Goal: Task Accomplishment & Management: Complete application form

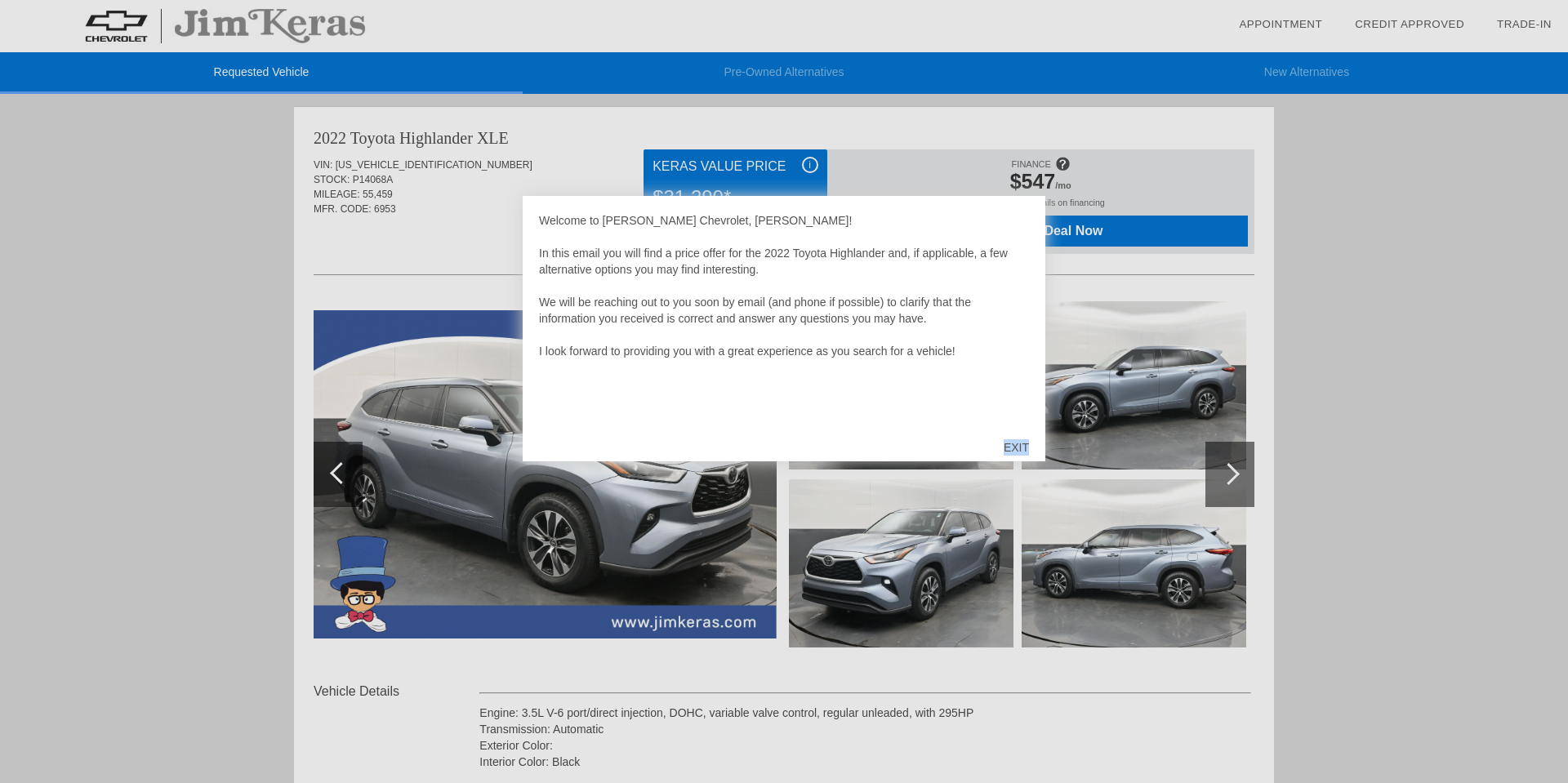
click at [1015, 449] on div "EXIT" at bounding box center [1016, 447] width 58 height 49
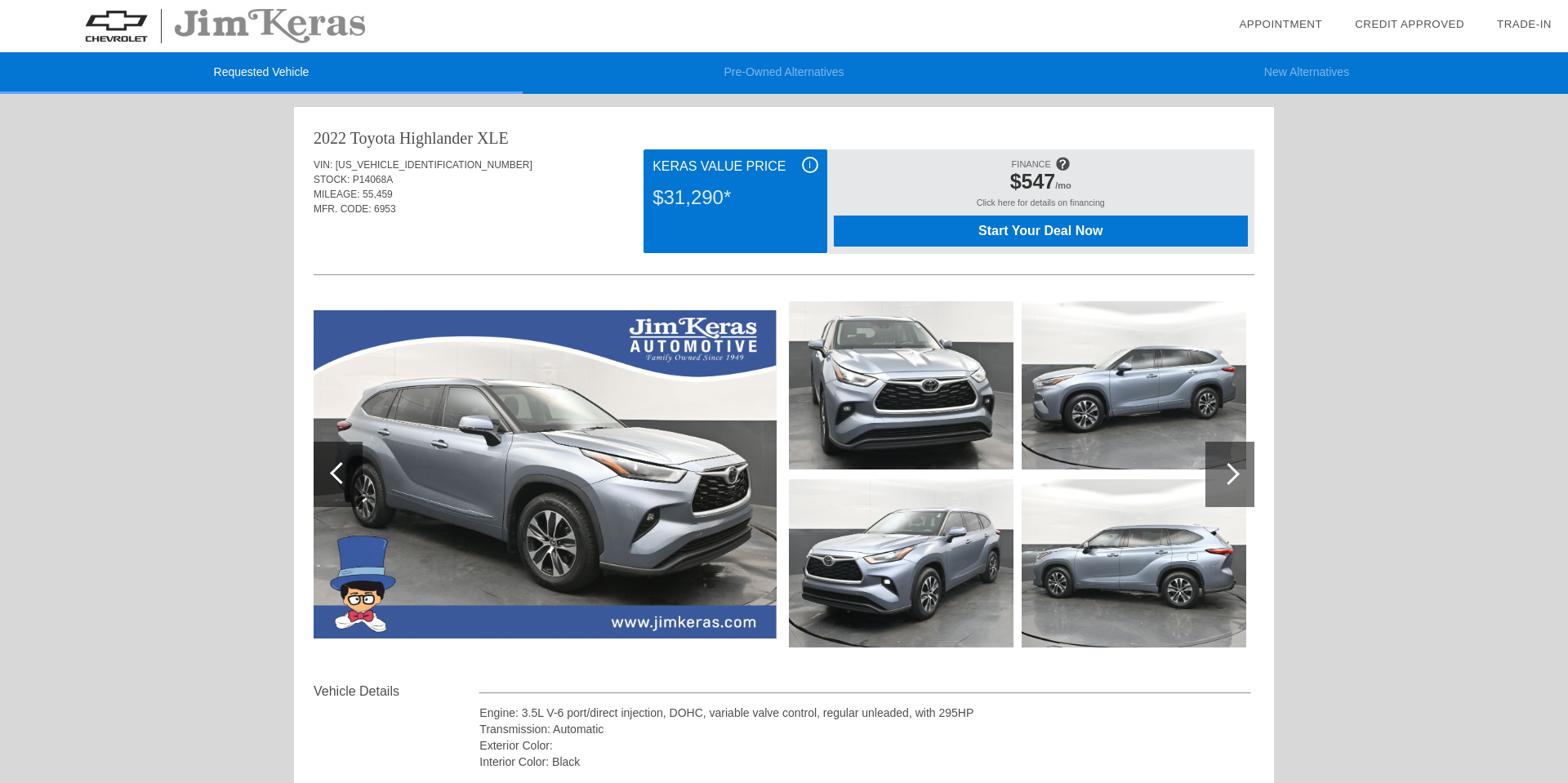
click at [692, 463] on img at bounding box center [545, 474] width 463 height 327
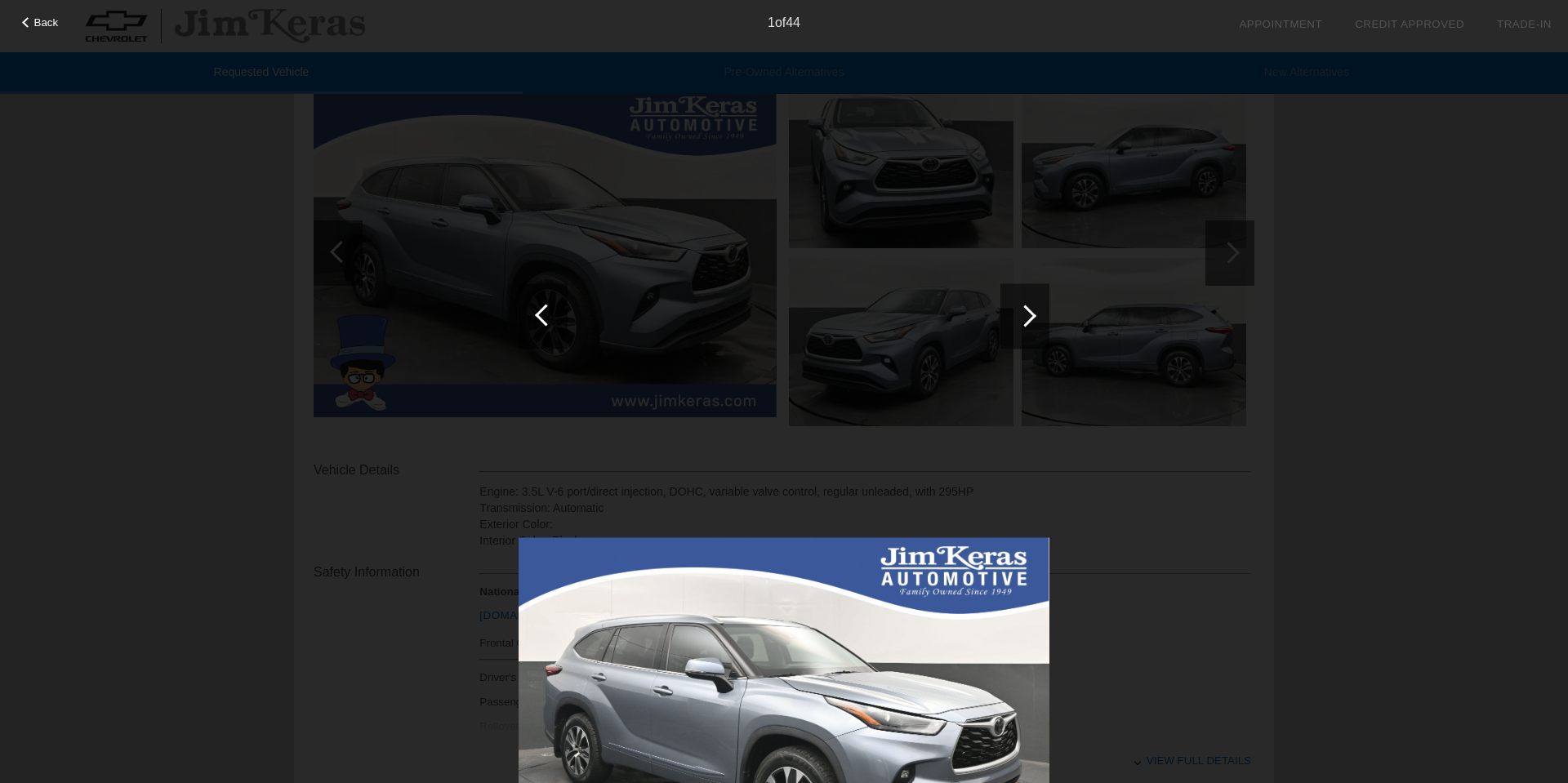
scroll to position [211, 0]
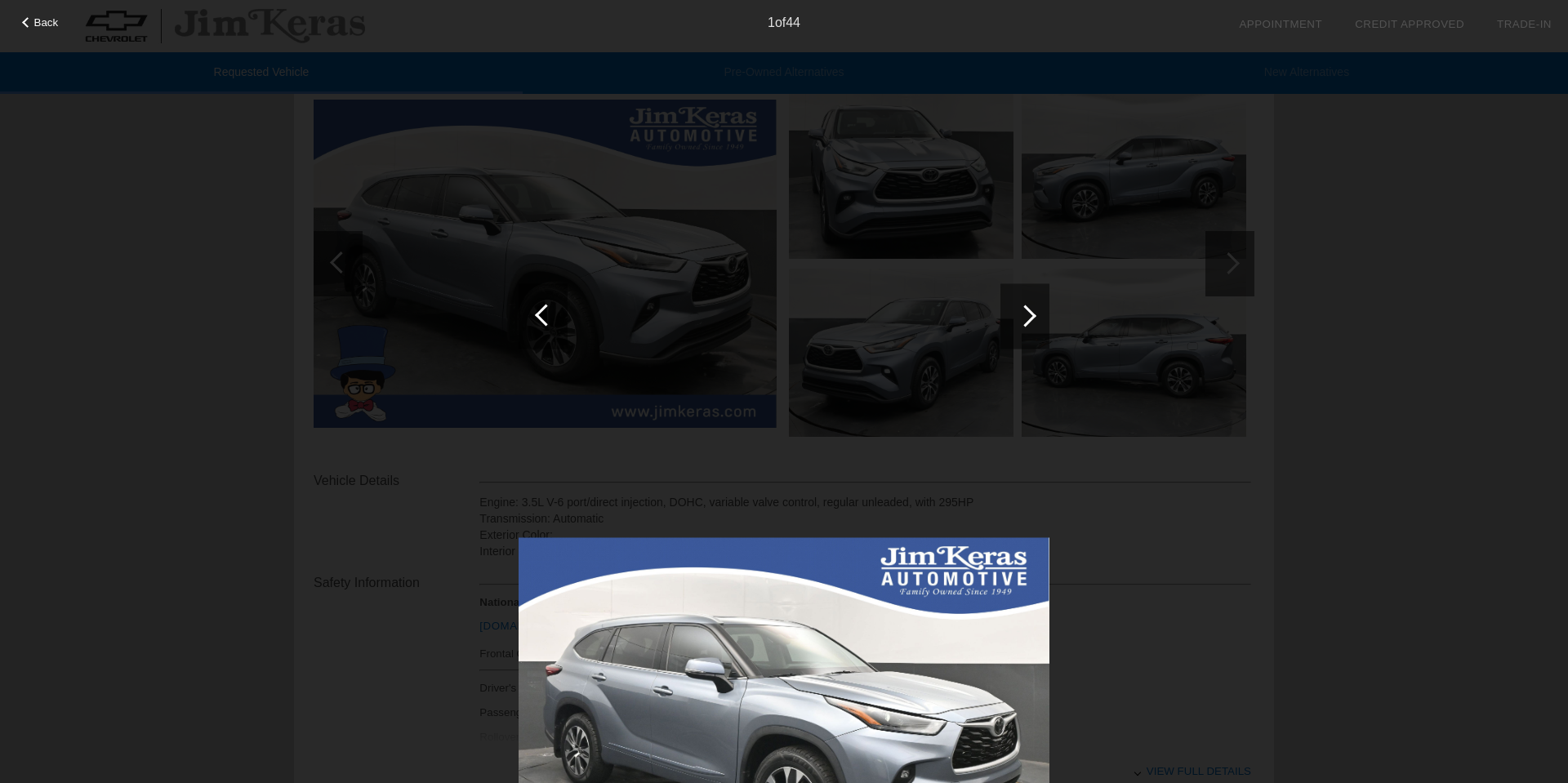
click at [1018, 316] on div at bounding box center [1025, 316] width 22 height 22
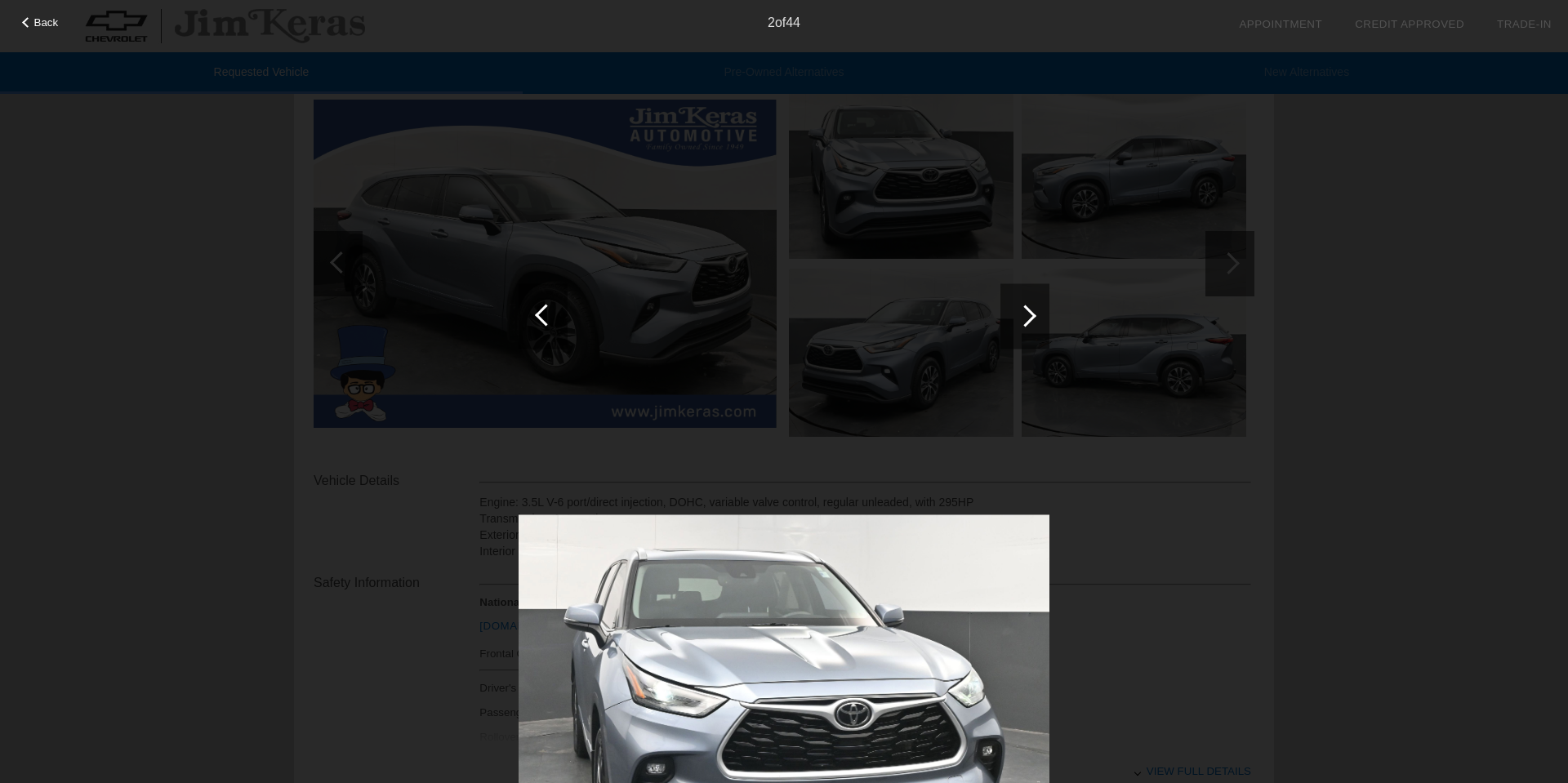
scroll to position [212, 0]
click at [1018, 316] on div at bounding box center [1025, 316] width 22 height 22
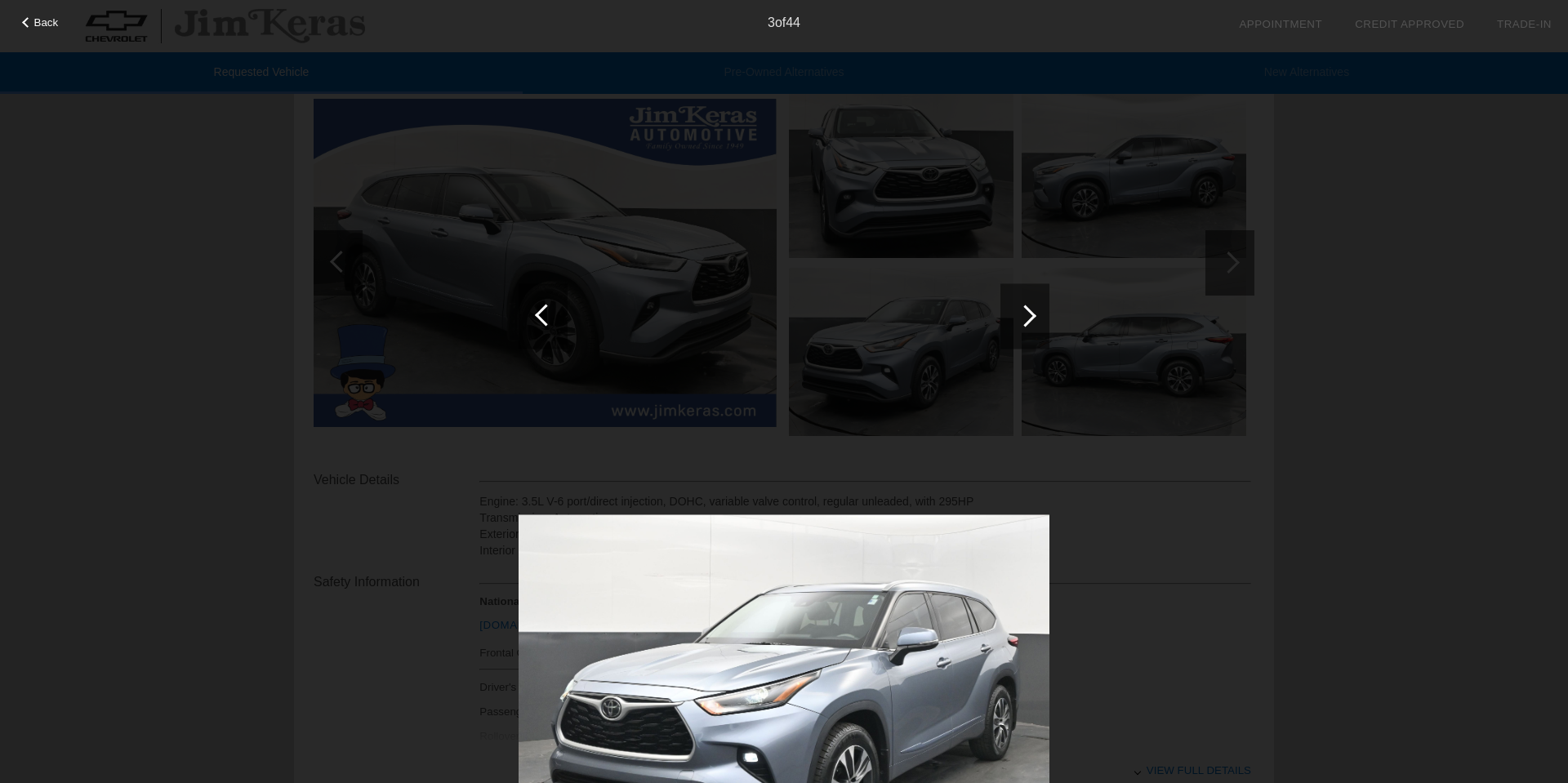
click at [1018, 316] on div at bounding box center [1025, 316] width 22 height 22
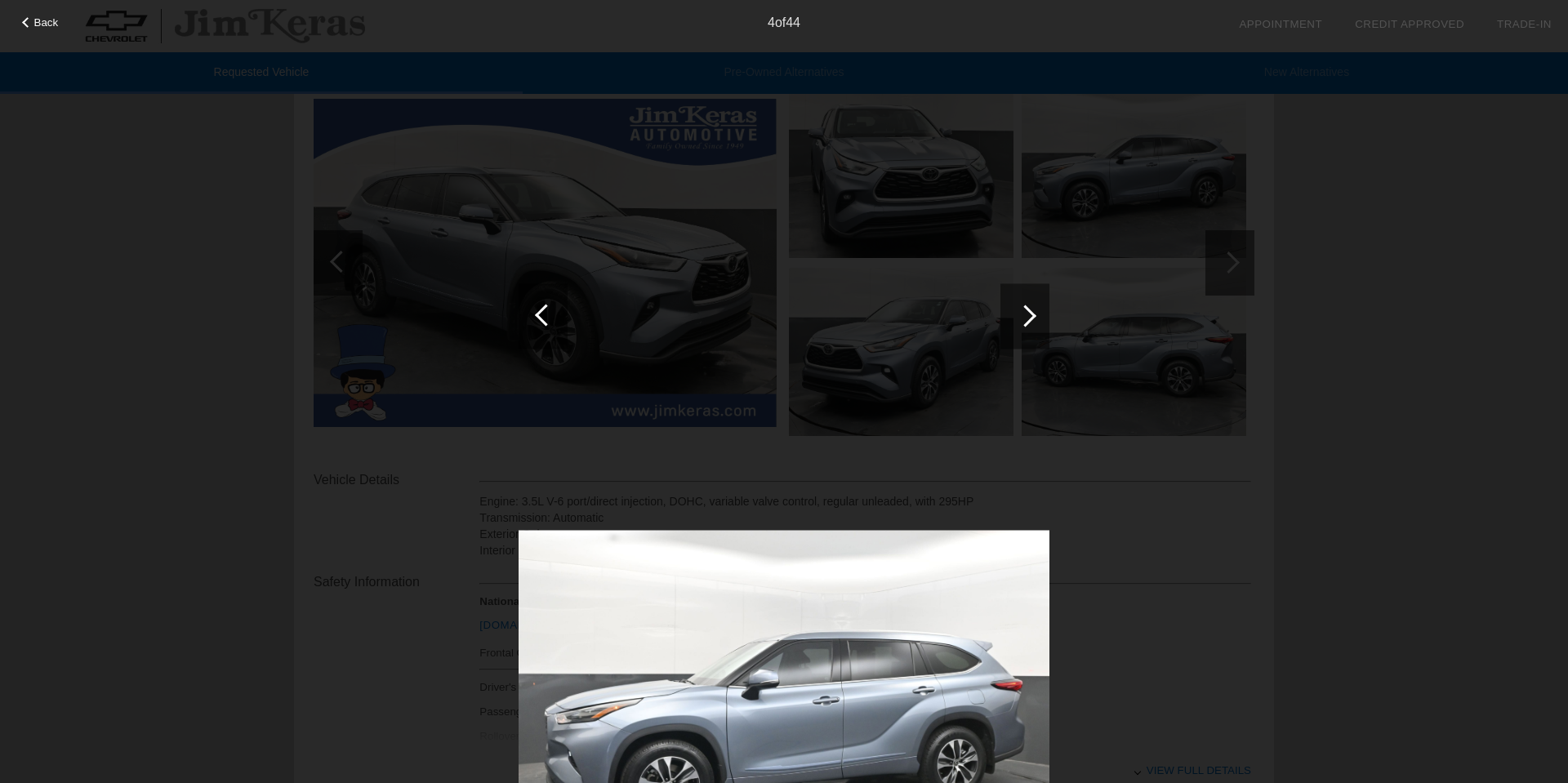
click at [1018, 316] on div at bounding box center [1025, 316] width 22 height 22
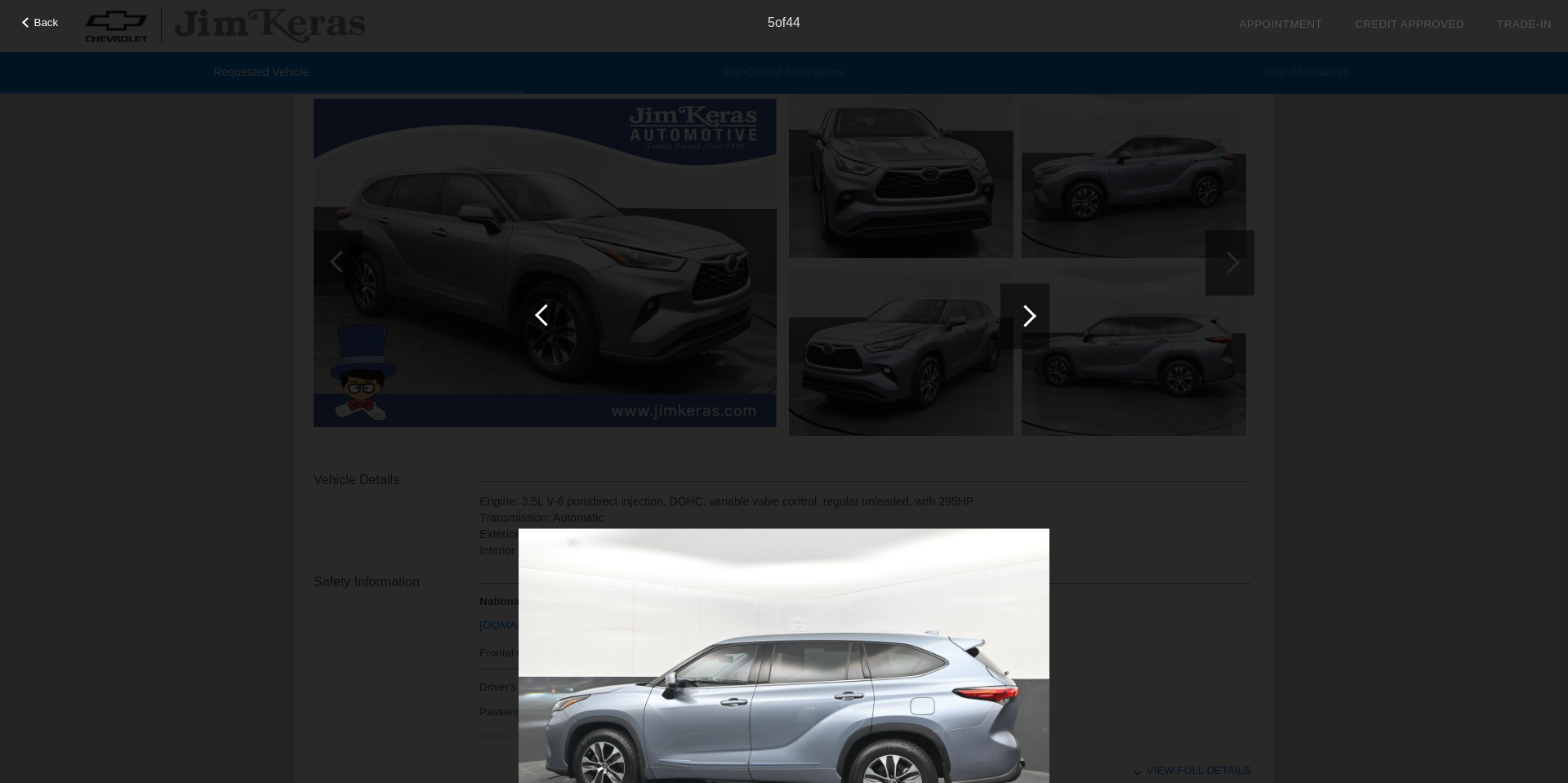
click at [810, 597] on img at bounding box center [784, 720] width 531 height 385
click at [811, 600] on img at bounding box center [784, 720] width 531 height 385
click at [814, 246] on div at bounding box center [784, 645] width 531 height 1057
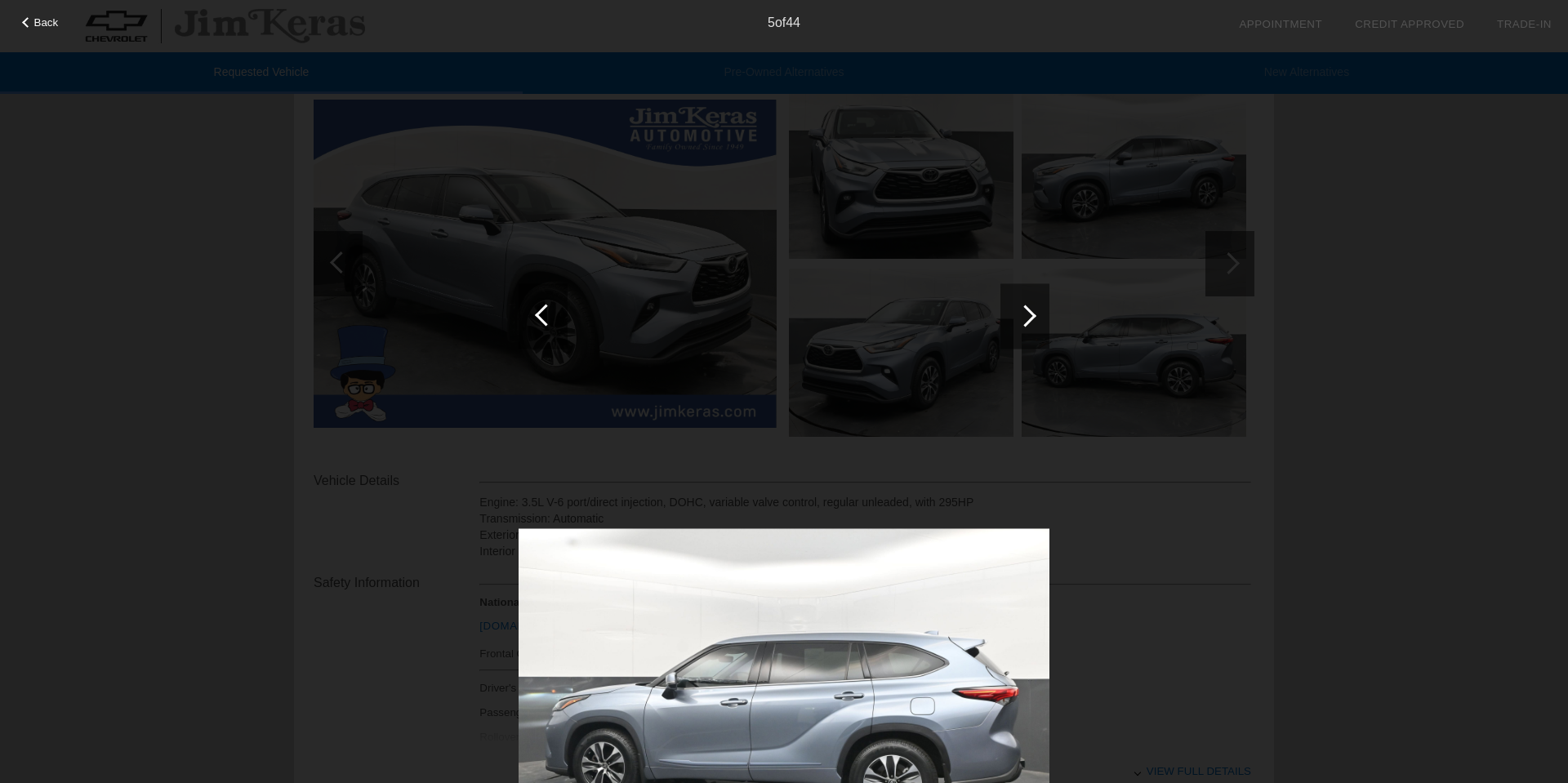
click at [35, 22] on span "Back" at bounding box center [46, 22] width 25 height 12
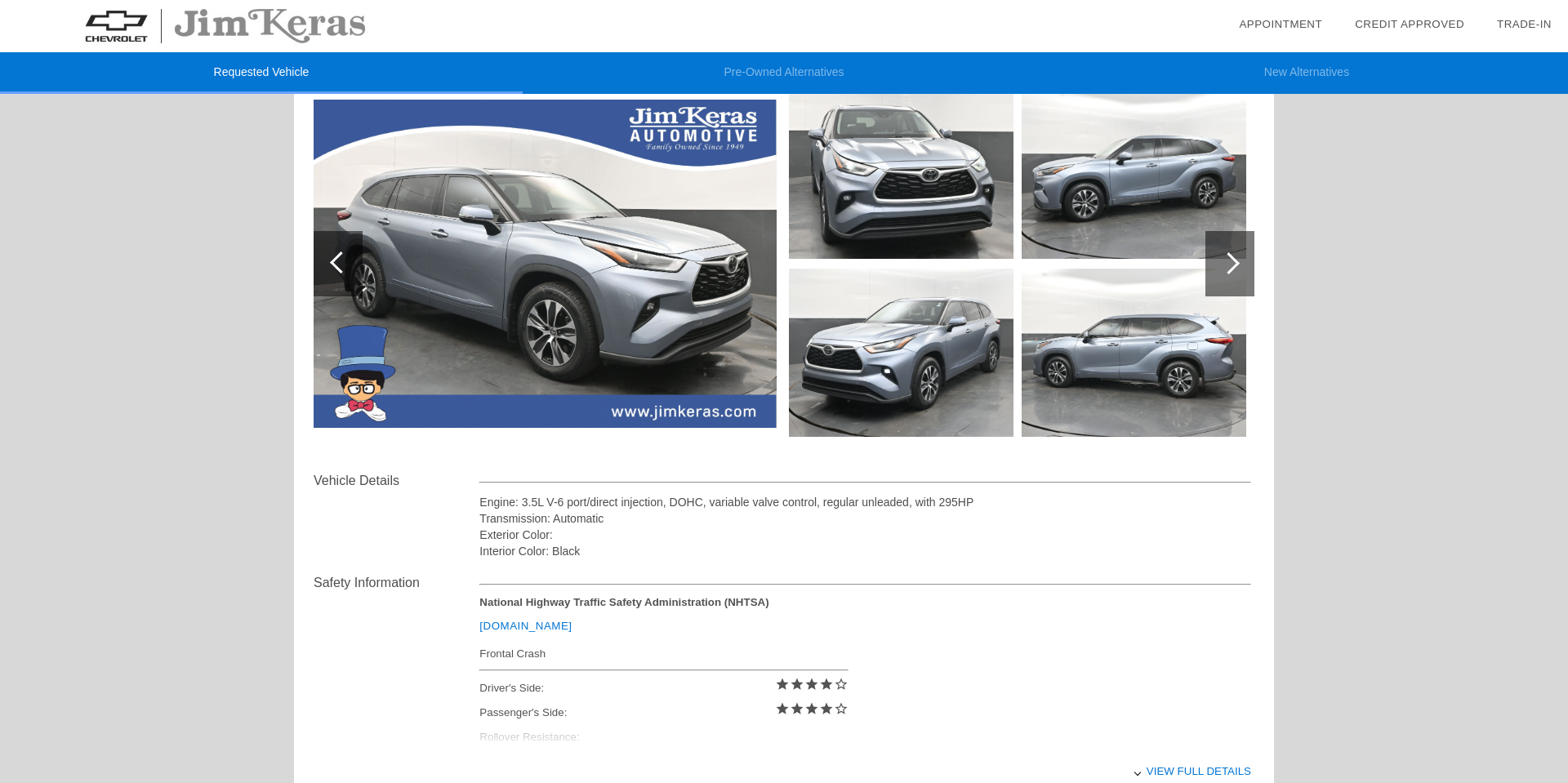
click at [1225, 256] on div at bounding box center [1229, 263] width 22 height 22
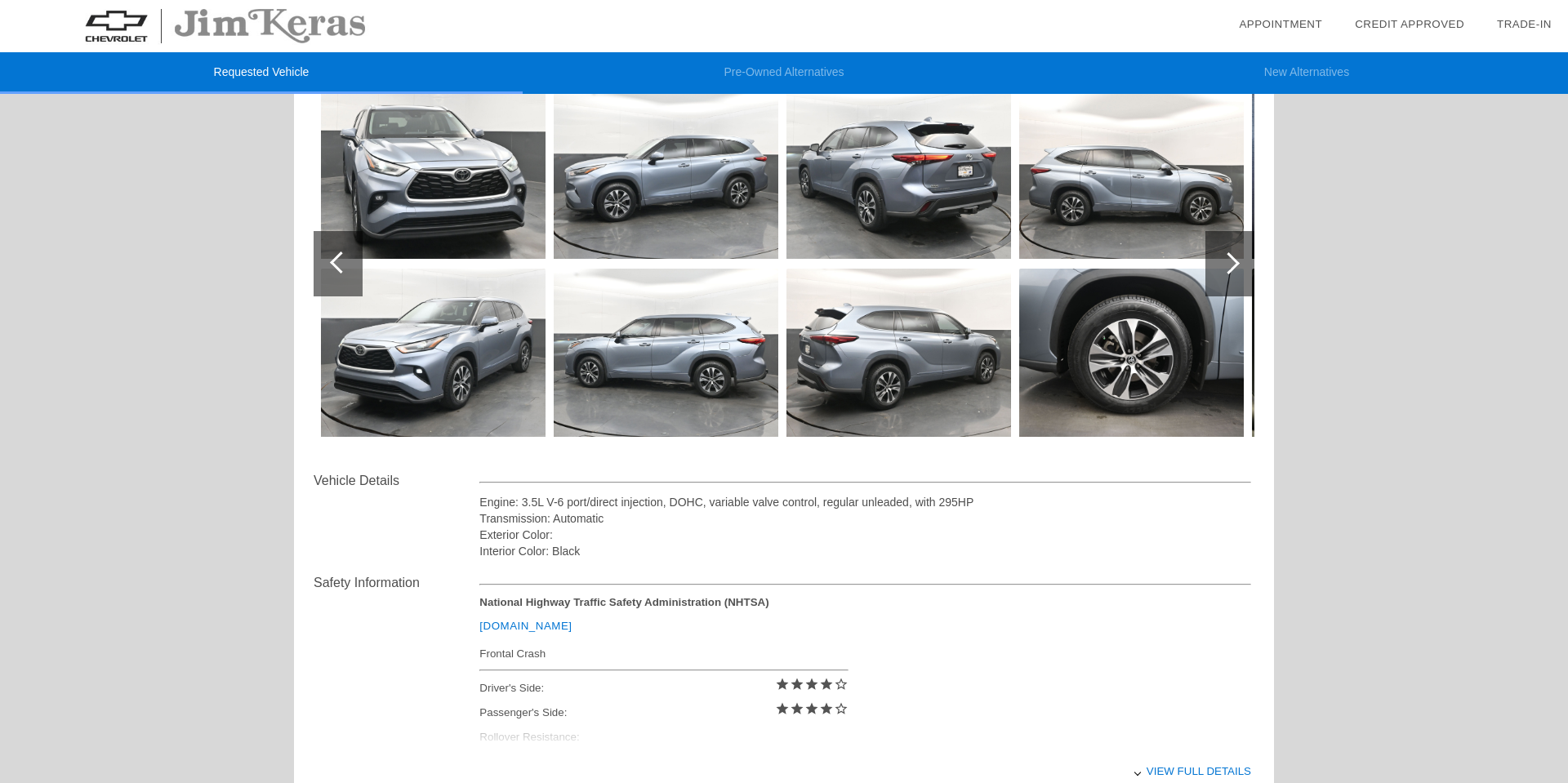
click at [1225, 256] on div at bounding box center [1229, 263] width 22 height 22
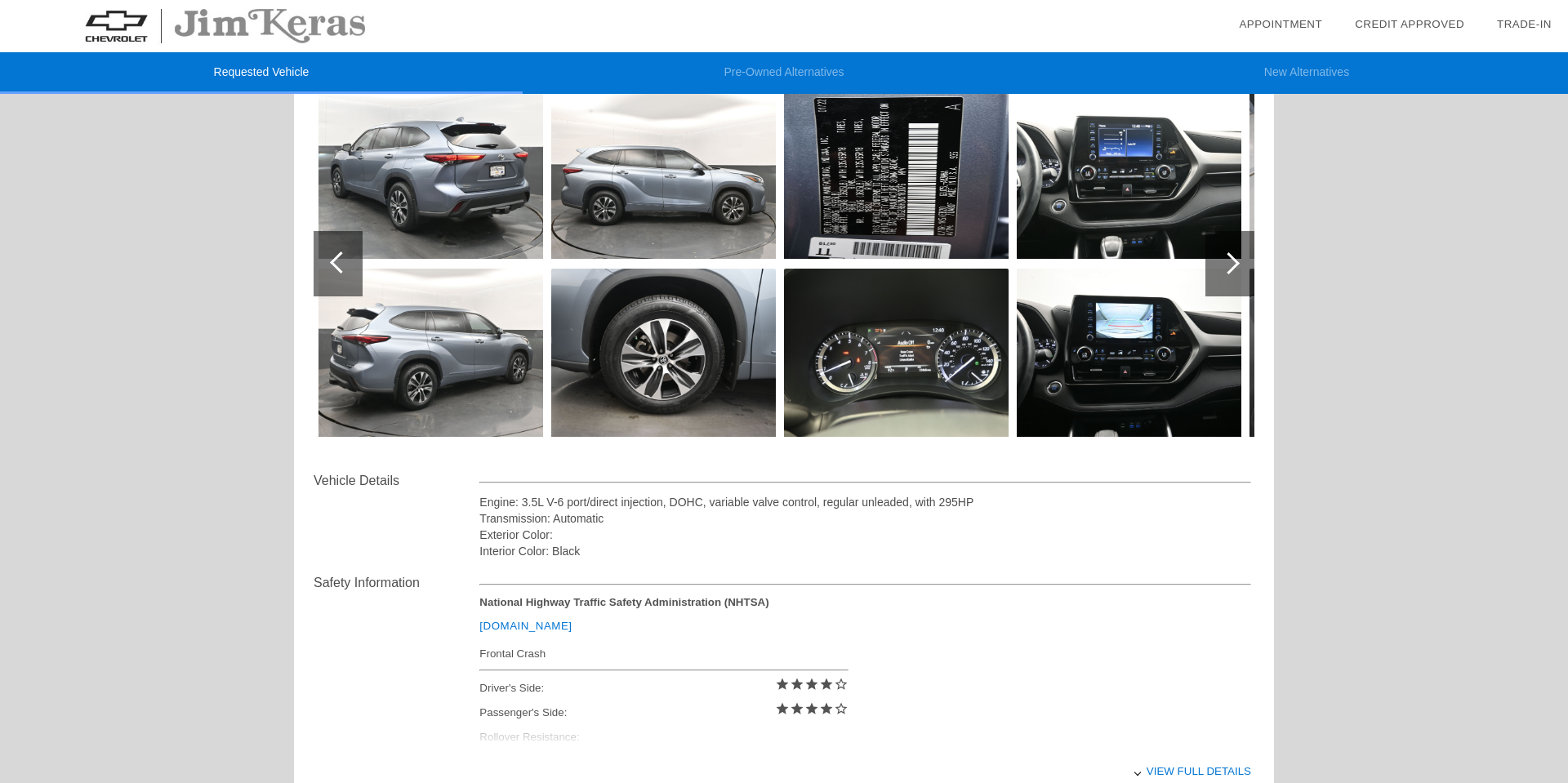
click at [1225, 256] on div at bounding box center [1229, 263] width 22 height 22
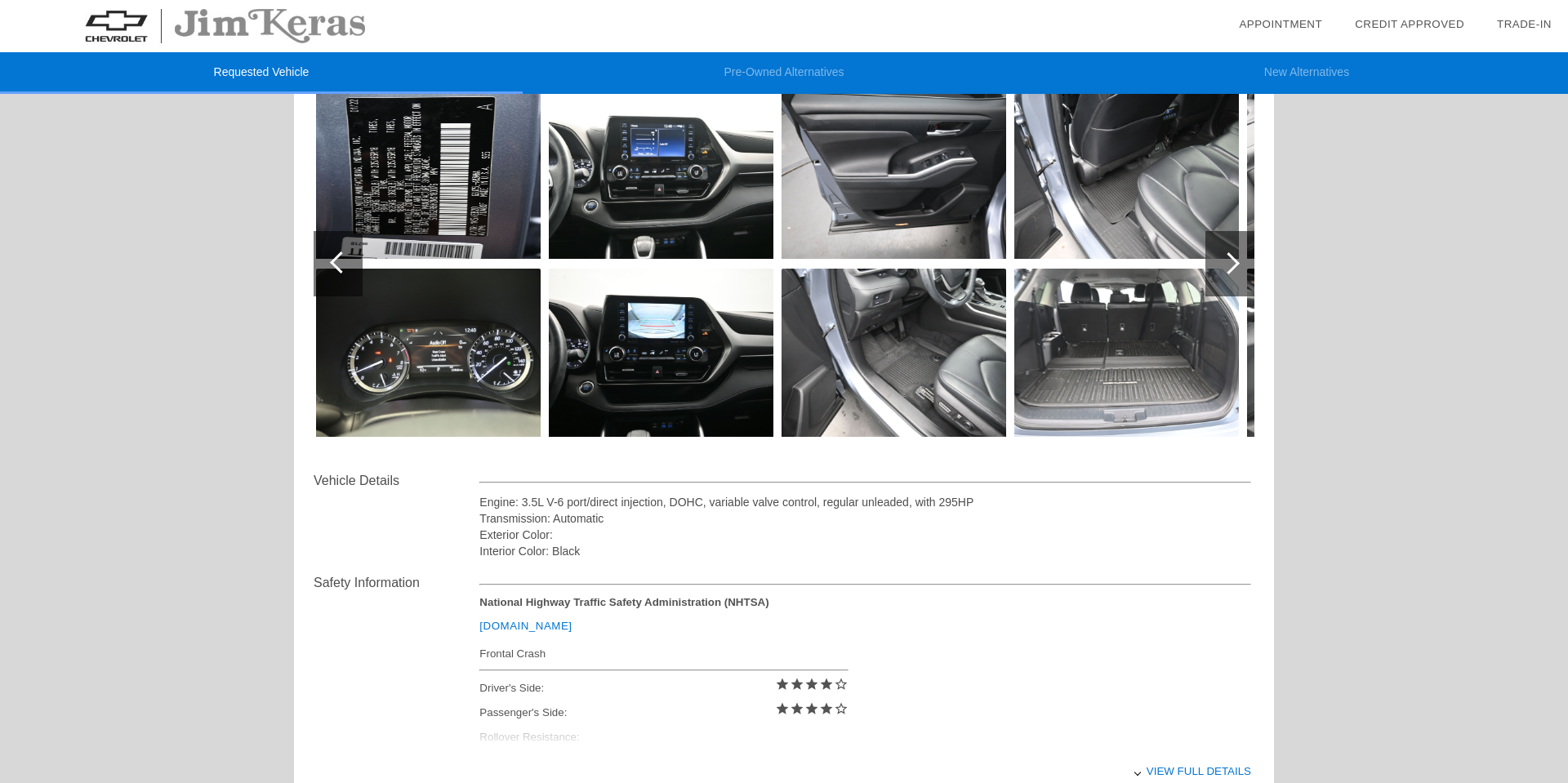
click at [1101, 365] on img at bounding box center [1126, 352] width 225 height 168
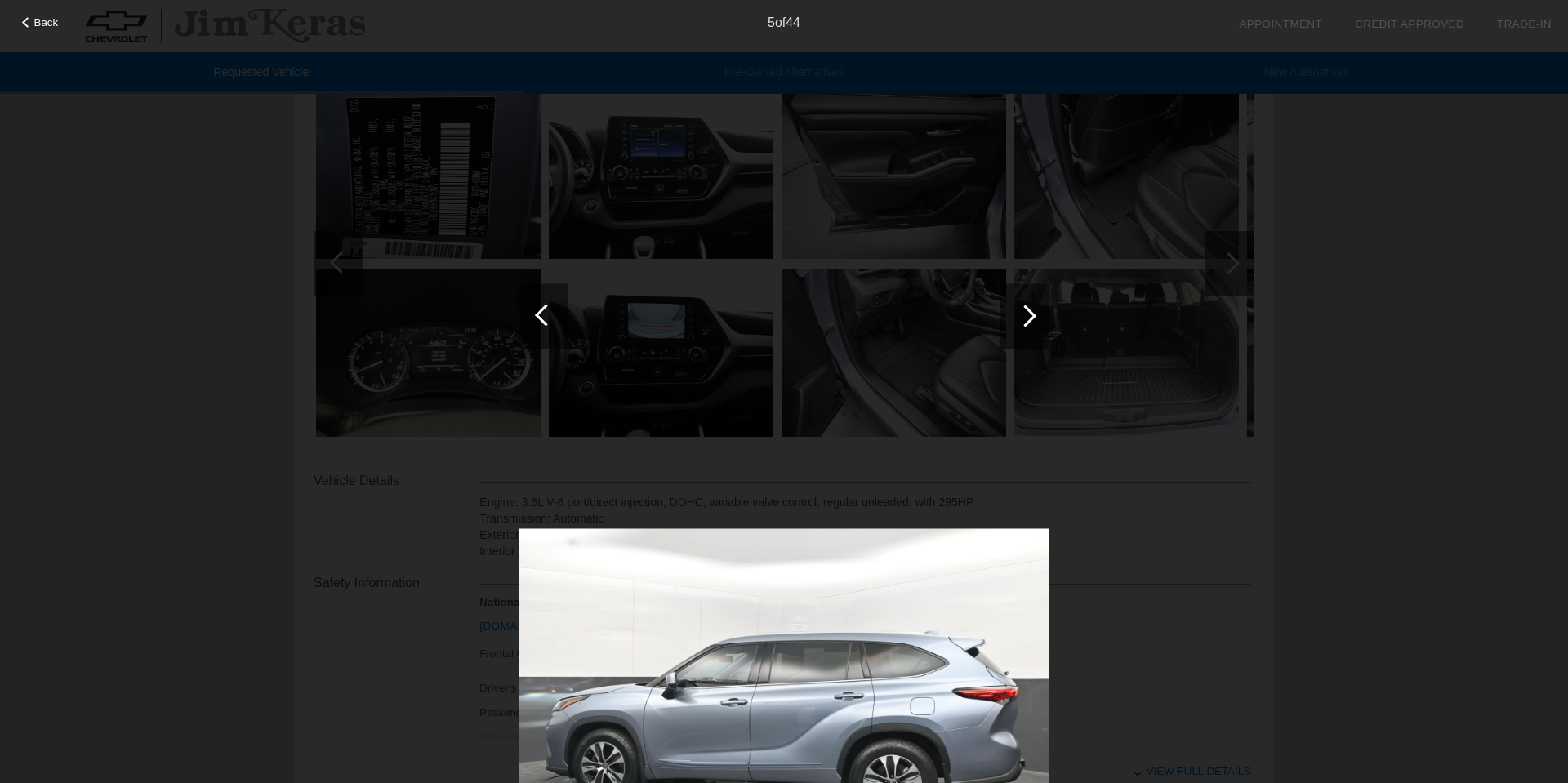
click at [1030, 323] on div at bounding box center [1025, 316] width 49 height 65
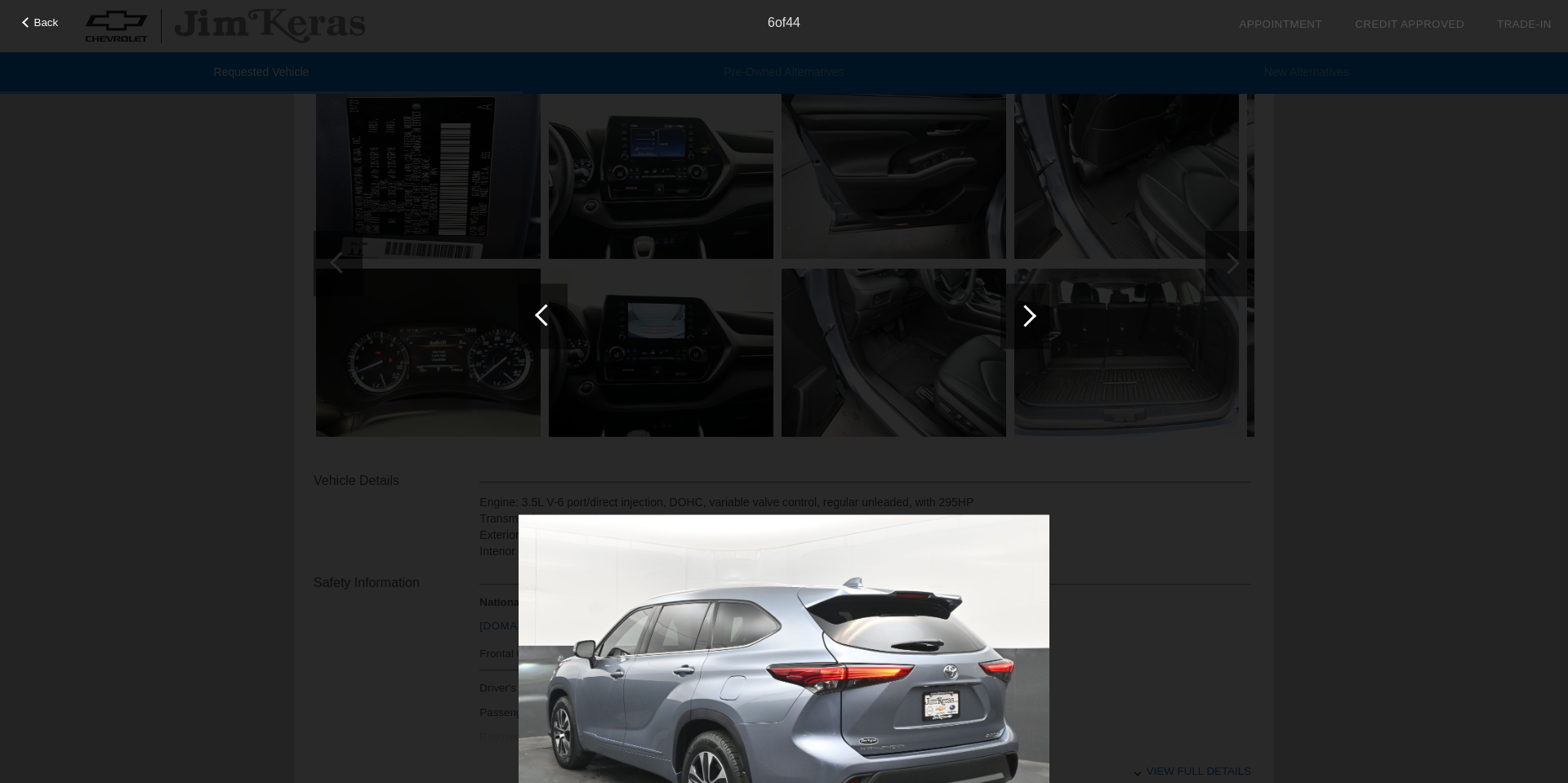
click at [1030, 323] on div at bounding box center [1025, 316] width 49 height 65
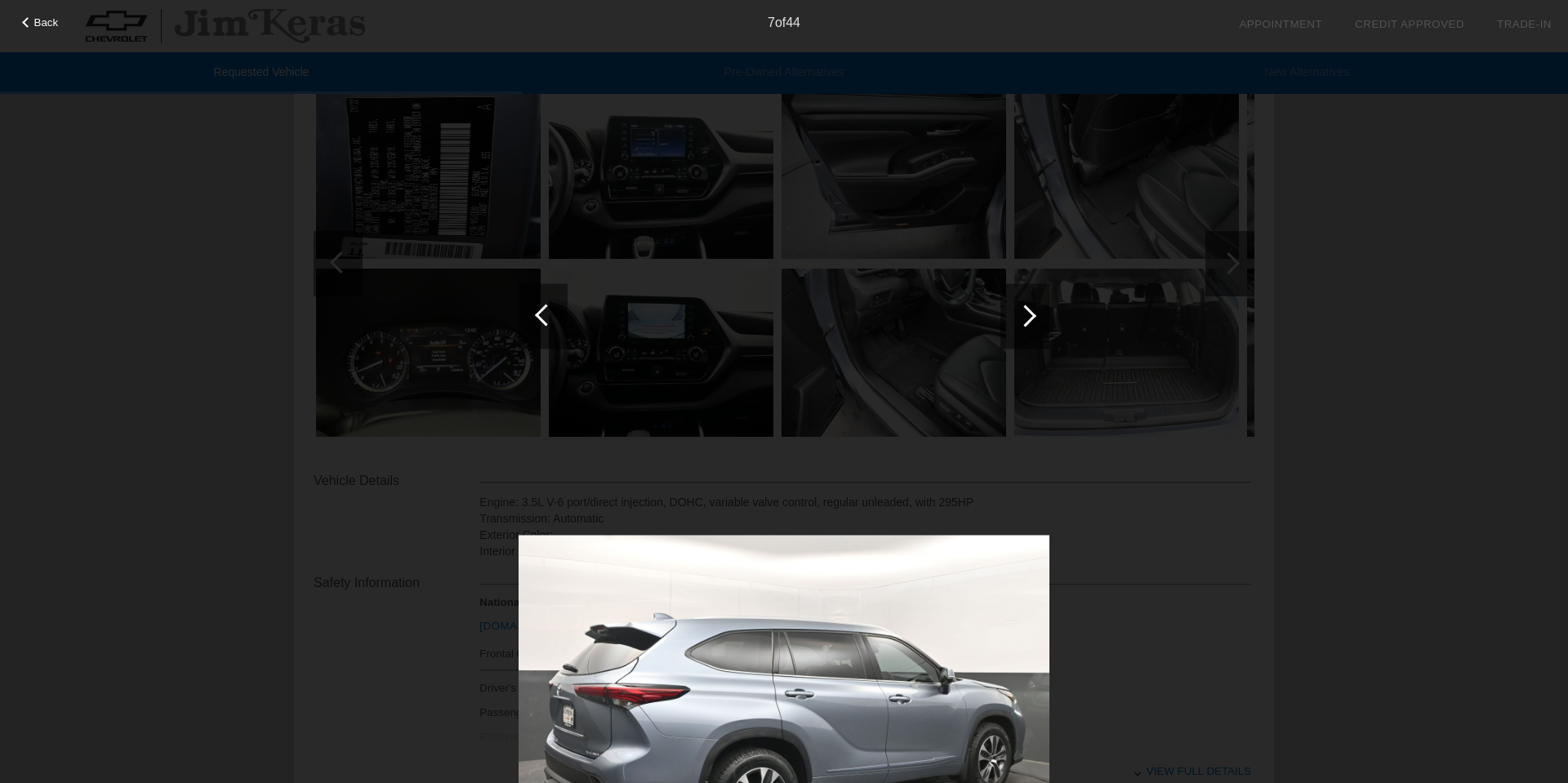
click at [1030, 323] on div at bounding box center [1025, 316] width 49 height 65
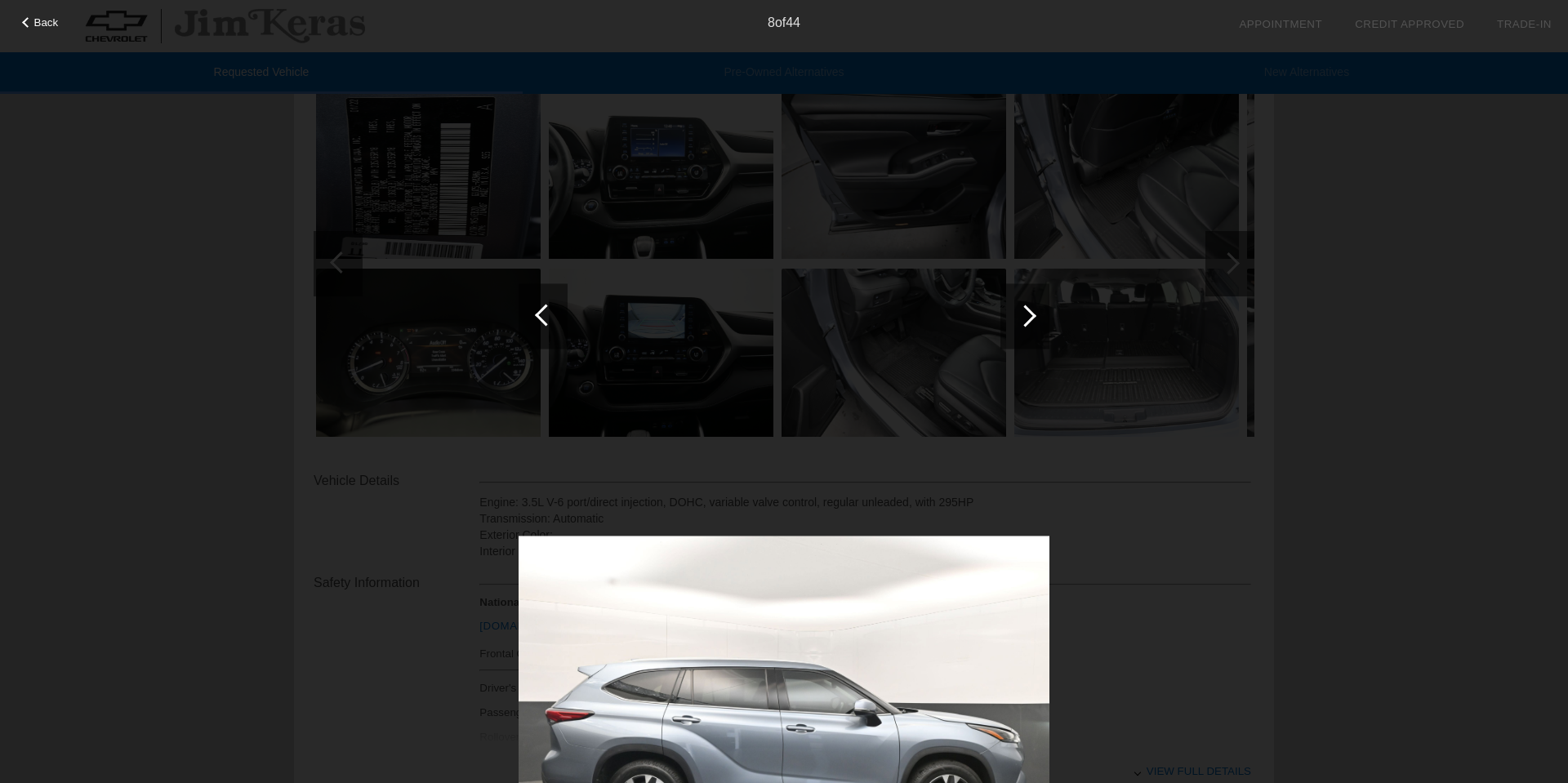
click at [1030, 323] on div at bounding box center [1025, 316] width 49 height 65
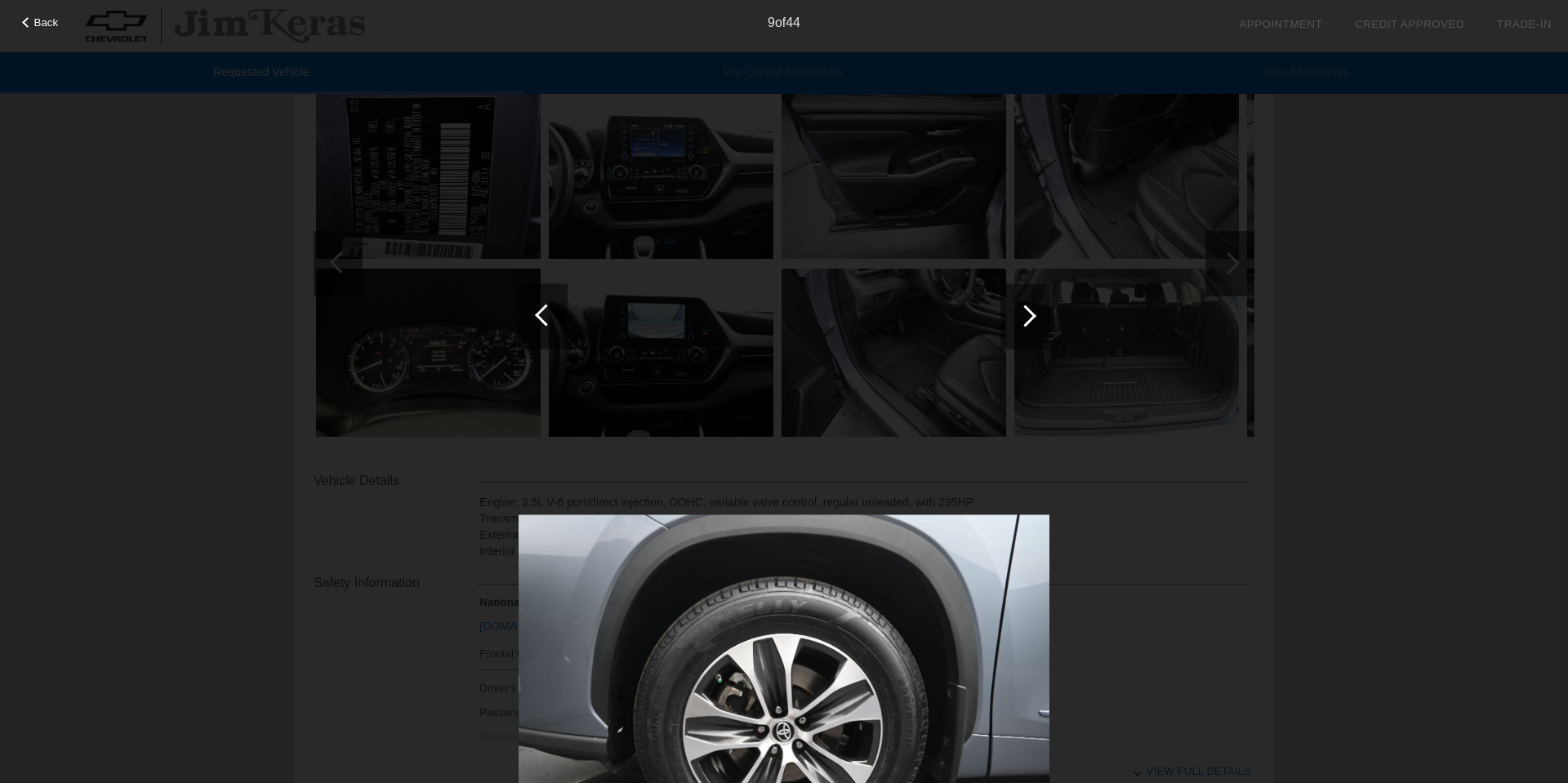
click at [1030, 323] on div at bounding box center [1025, 316] width 49 height 65
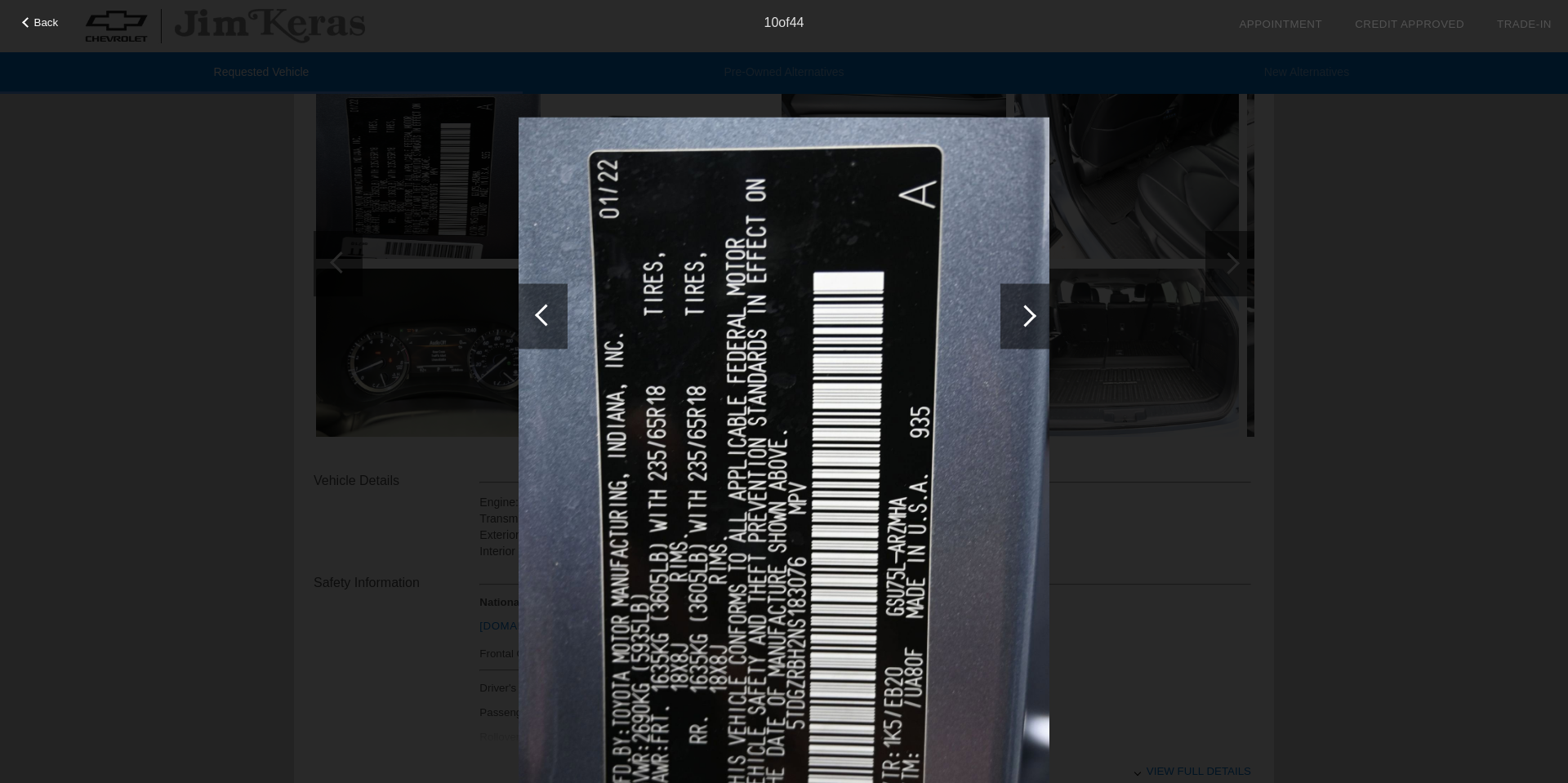
click at [1030, 323] on div at bounding box center [1025, 316] width 49 height 65
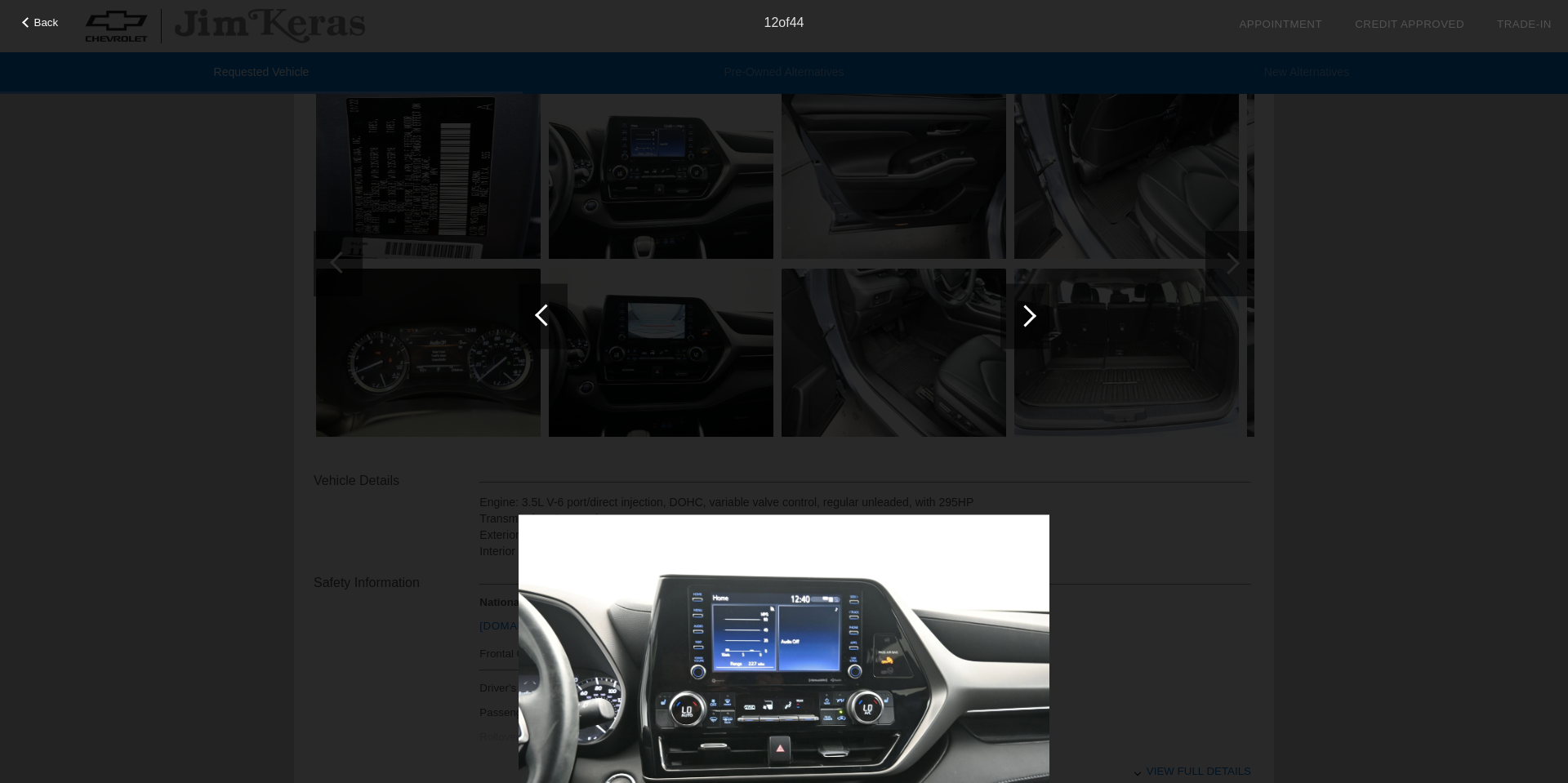
click at [1030, 323] on div at bounding box center [1025, 316] width 49 height 65
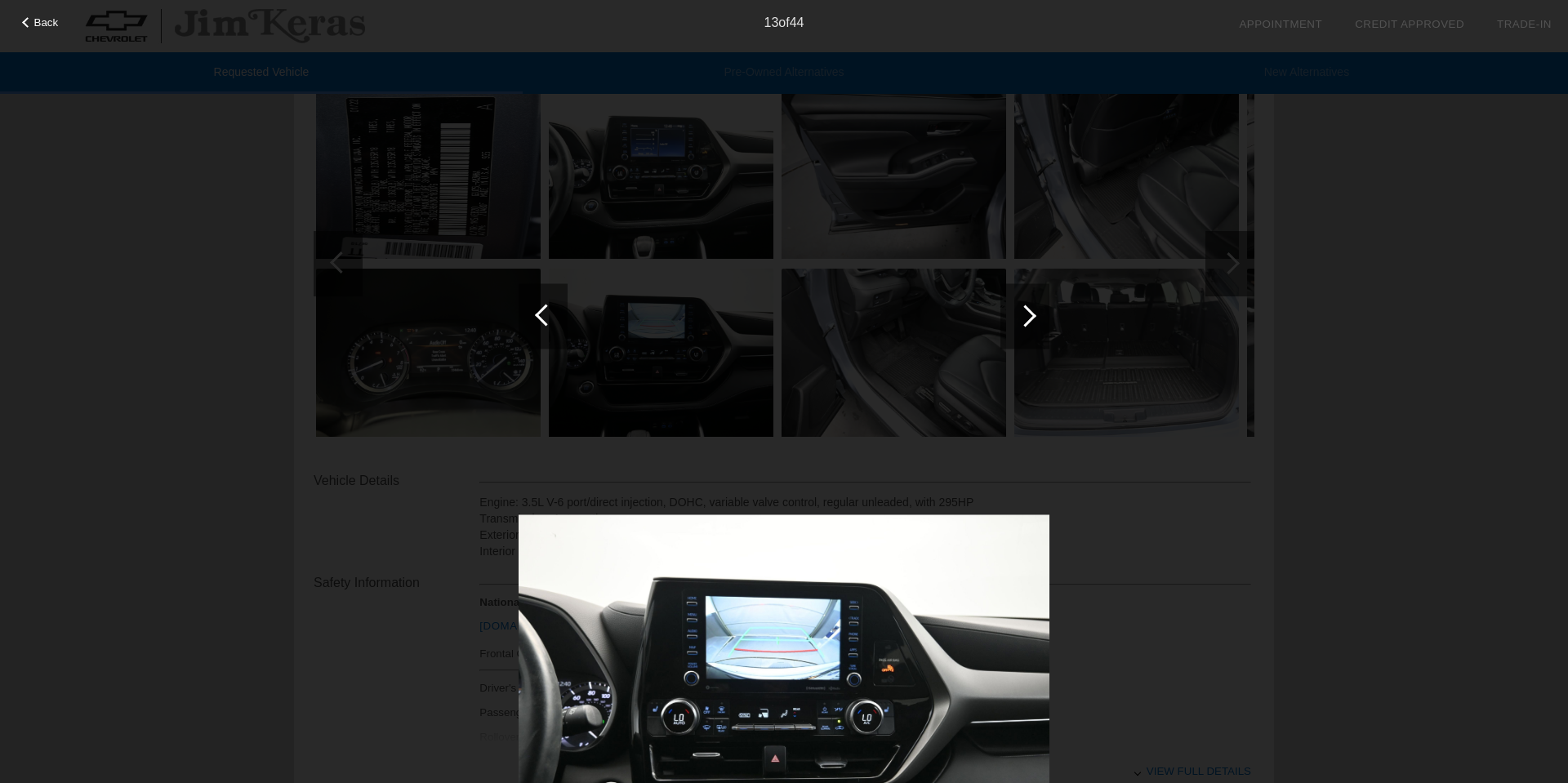
click at [1030, 323] on div at bounding box center [1025, 316] width 49 height 65
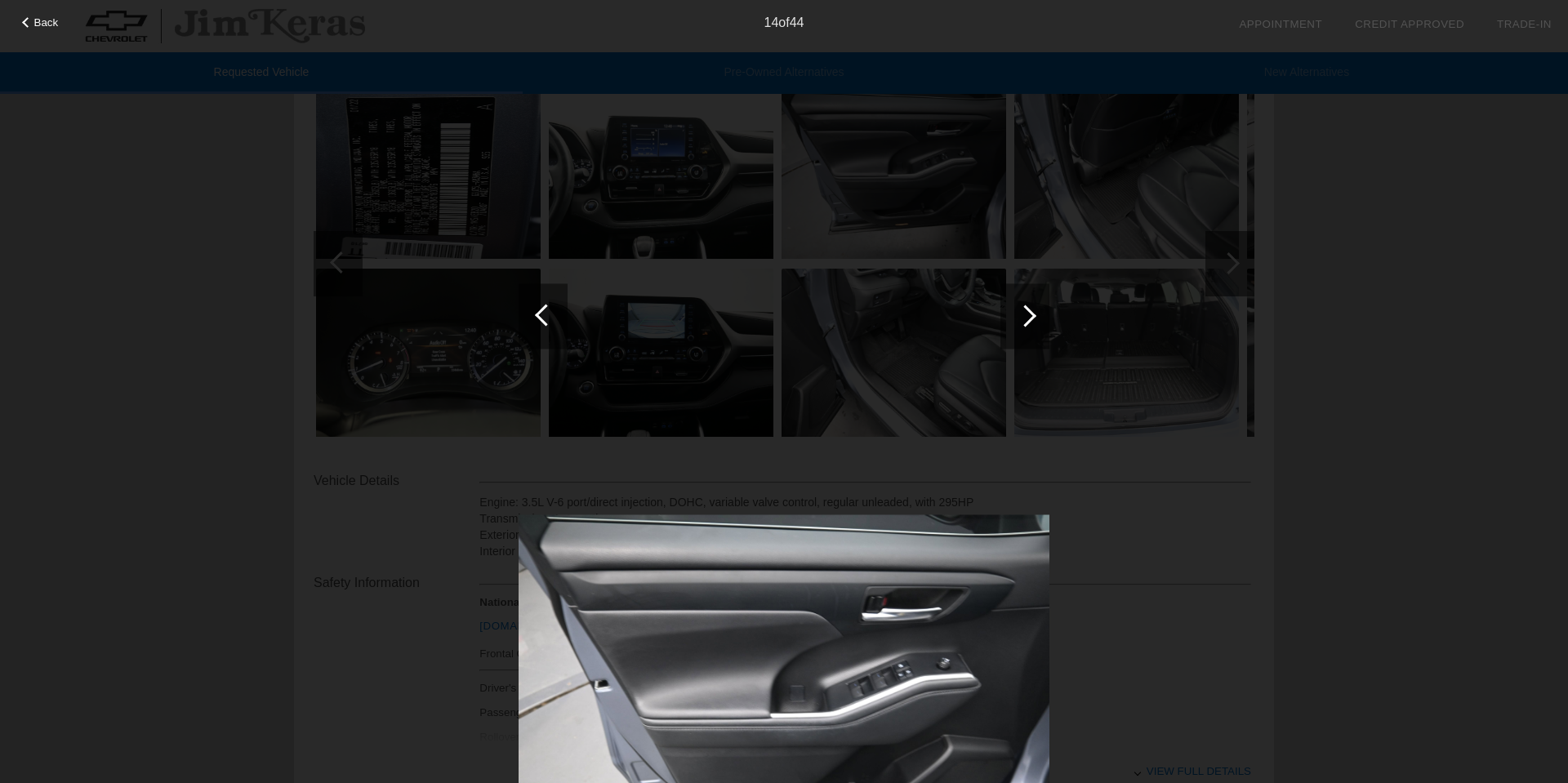
click at [1030, 323] on div at bounding box center [1025, 316] width 49 height 65
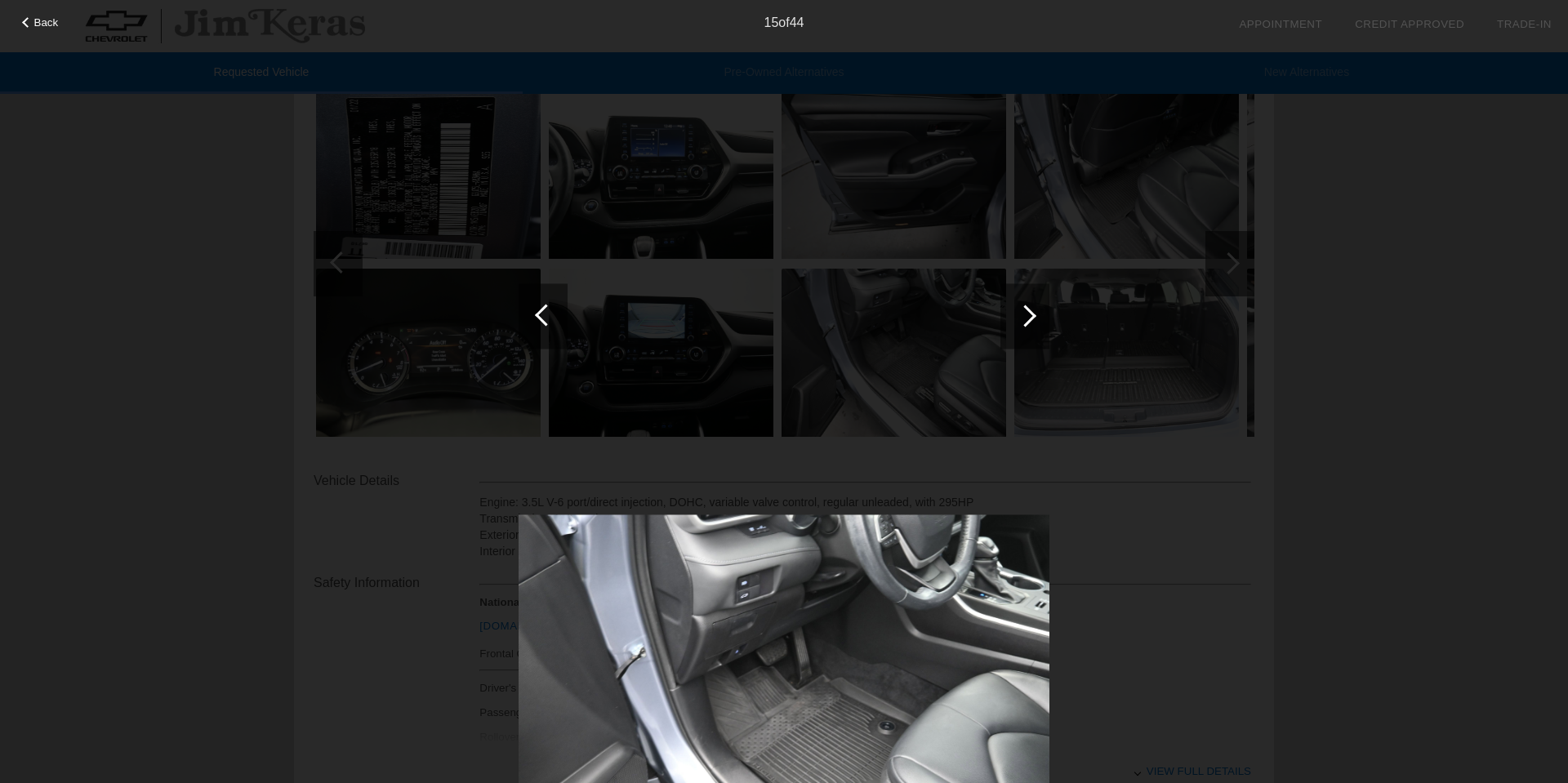
click at [1030, 323] on div at bounding box center [1025, 316] width 49 height 65
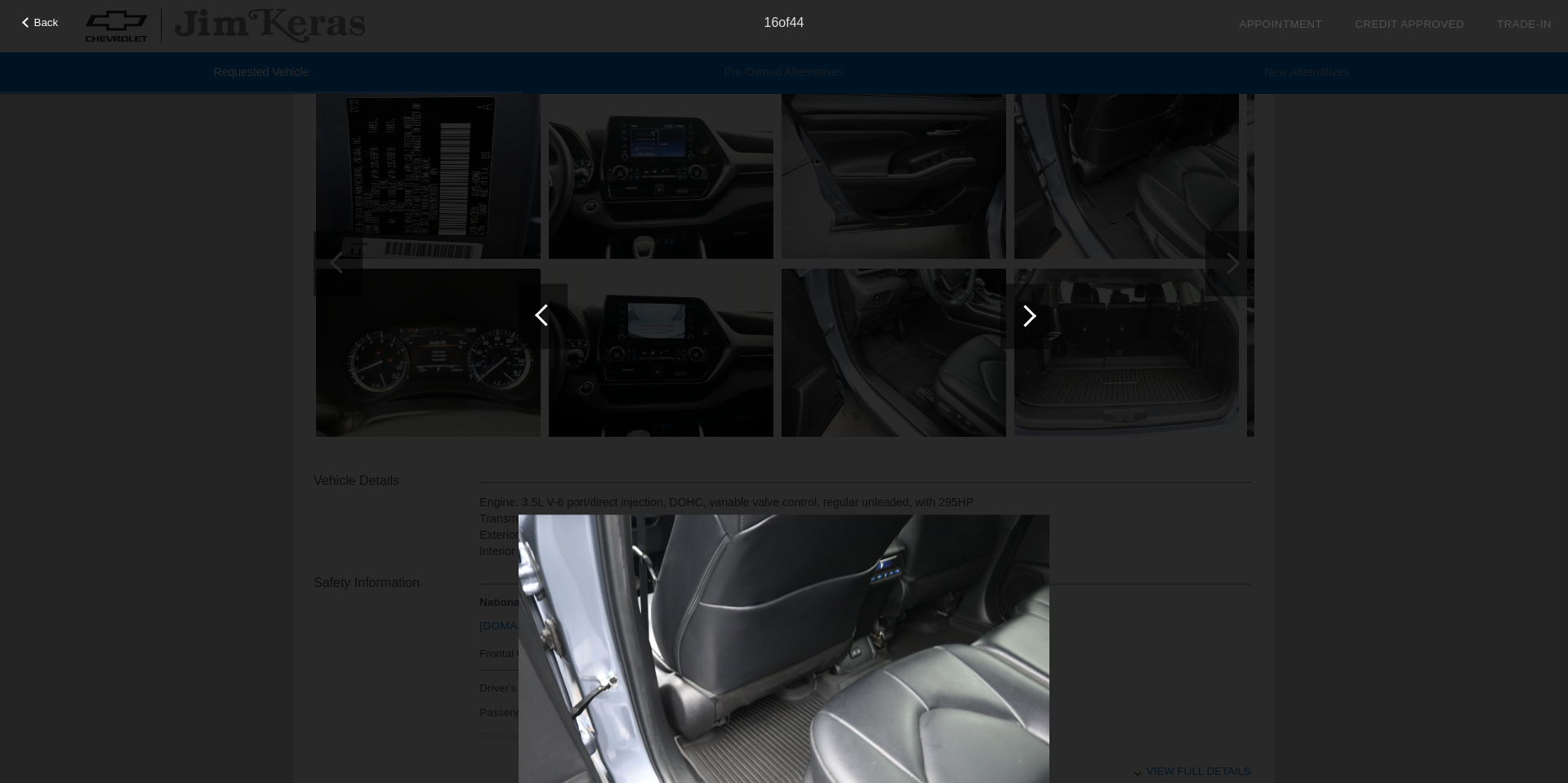
click at [1030, 323] on div at bounding box center [1025, 316] width 49 height 65
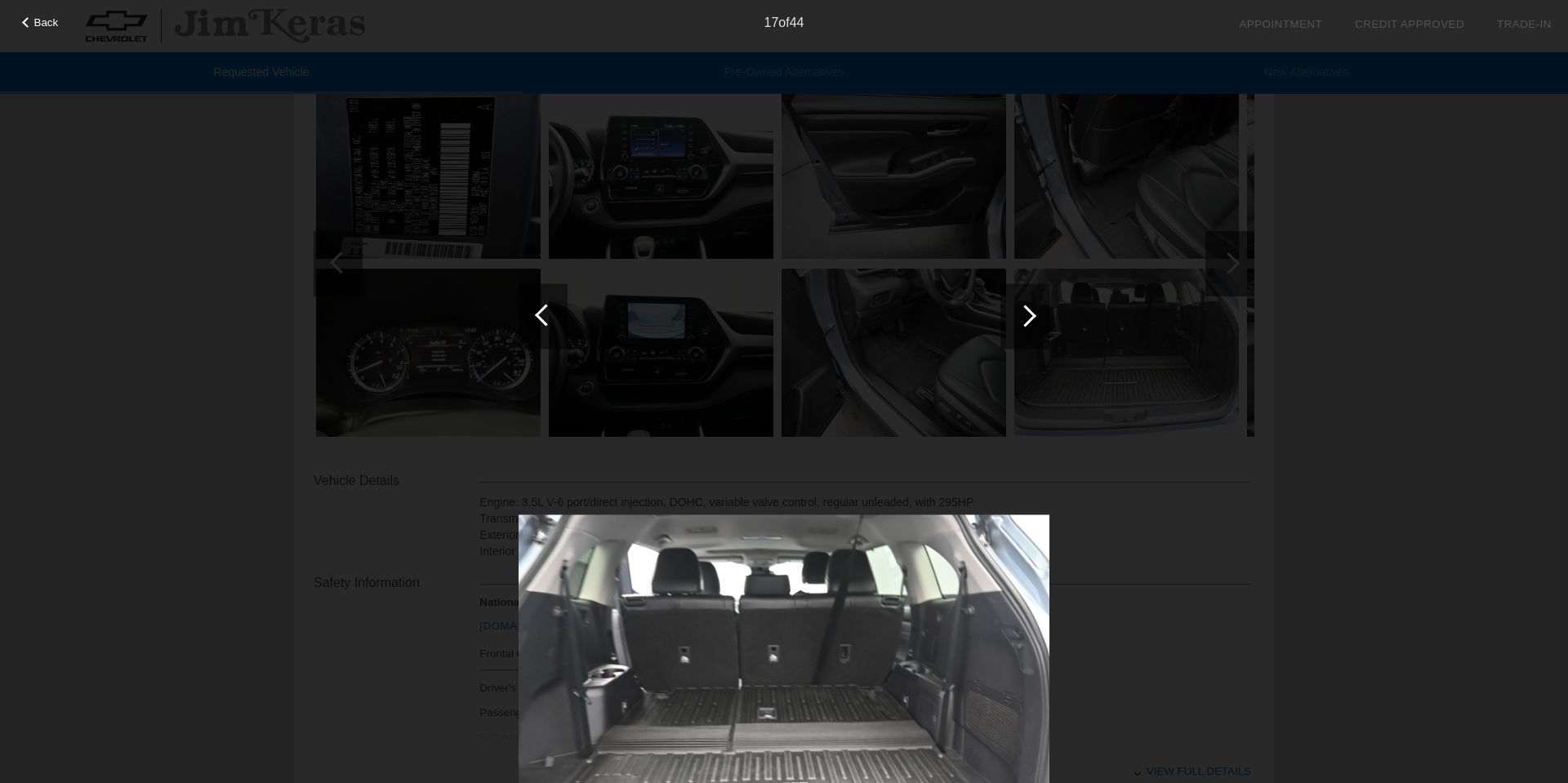
click at [1030, 323] on div at bounding box center [1025, 316] width 49 height 65
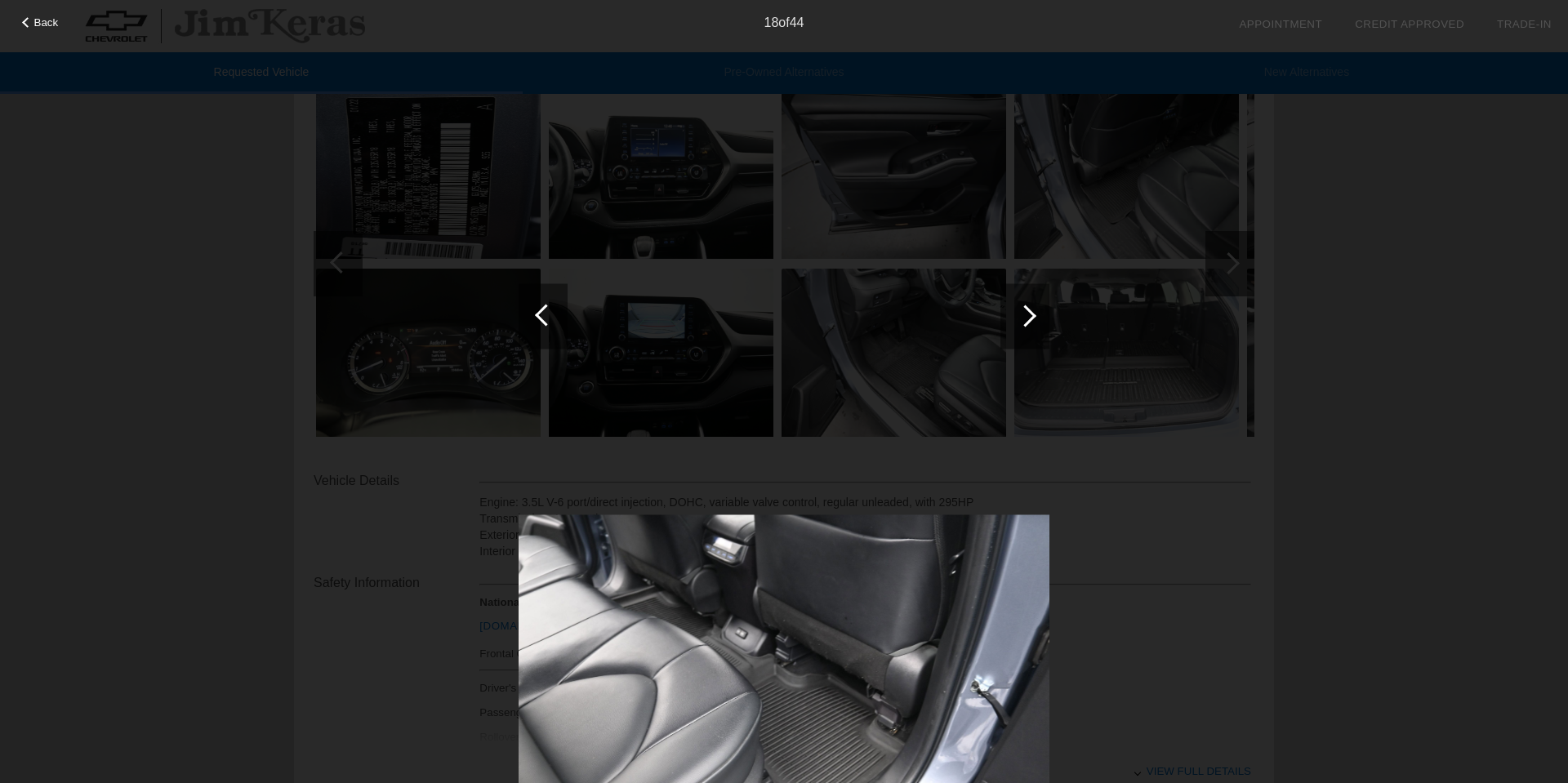
click at [1030, 323] on div at bounding box center [1025, 316] width 49 height 65
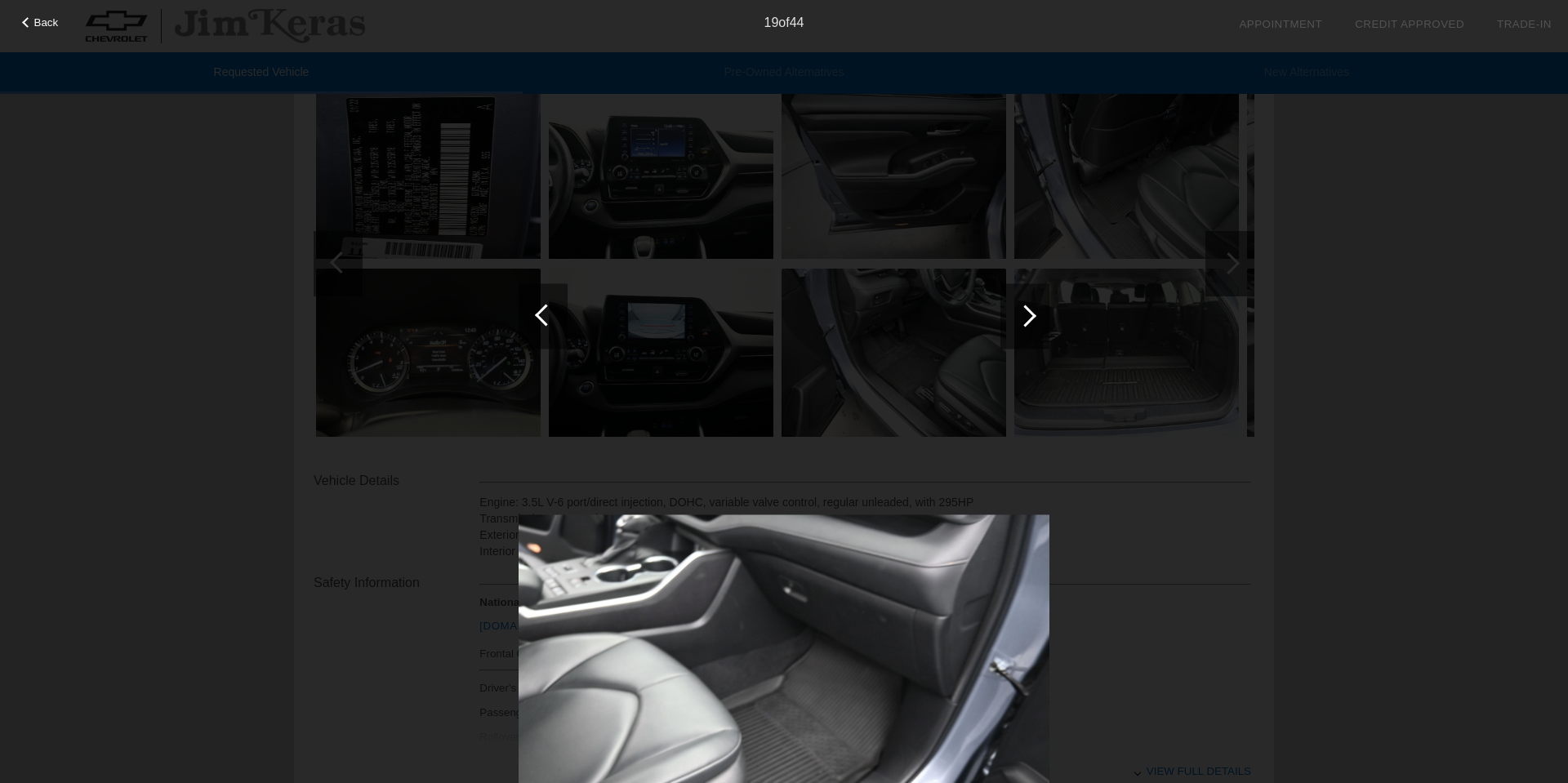
click at [1030, 323] on div at bounding box center [1025, 316] width 49 height 65
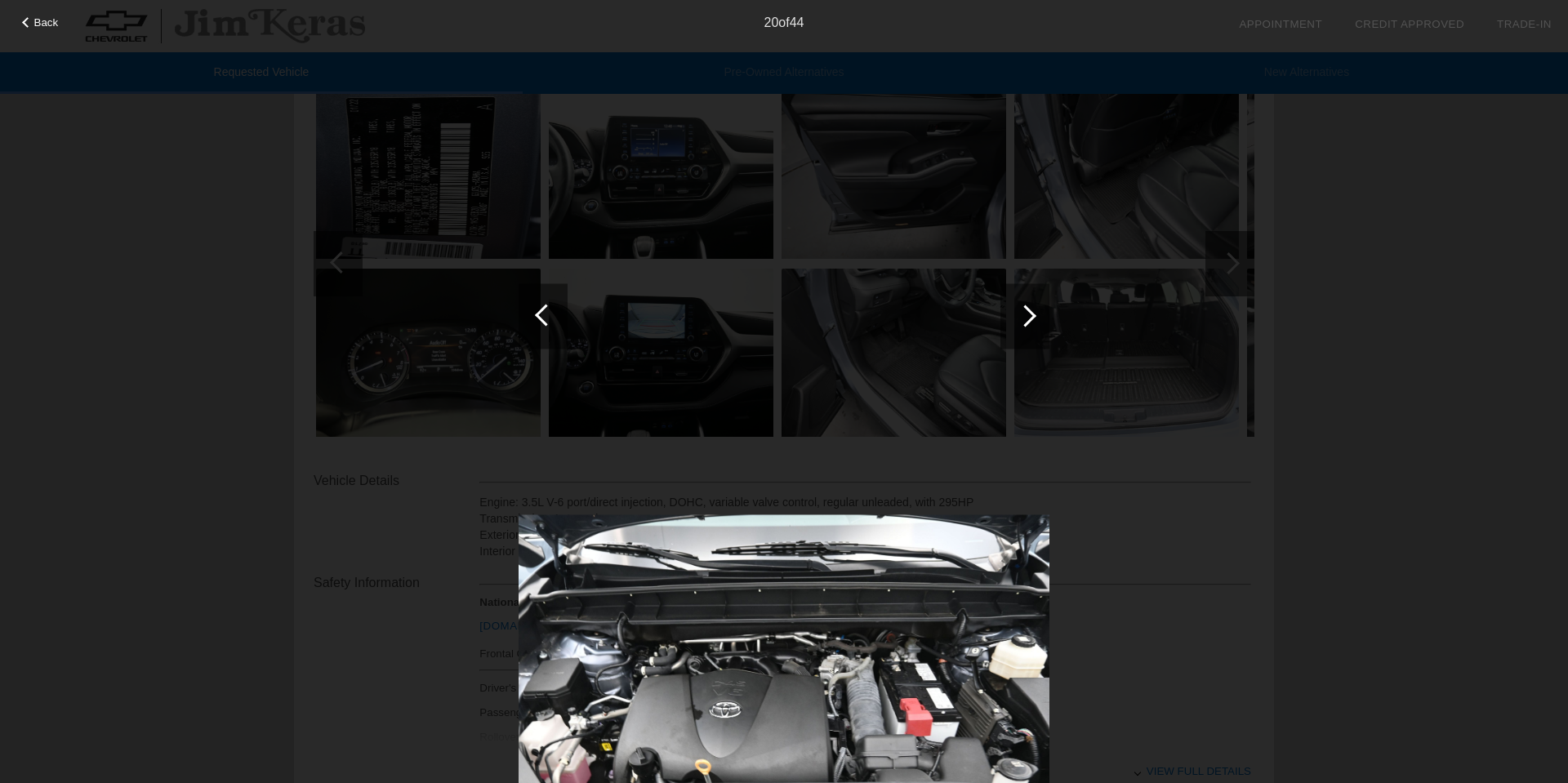
click at [1030, 323] on div at bounding box center [1025, 316] width 49 height 65
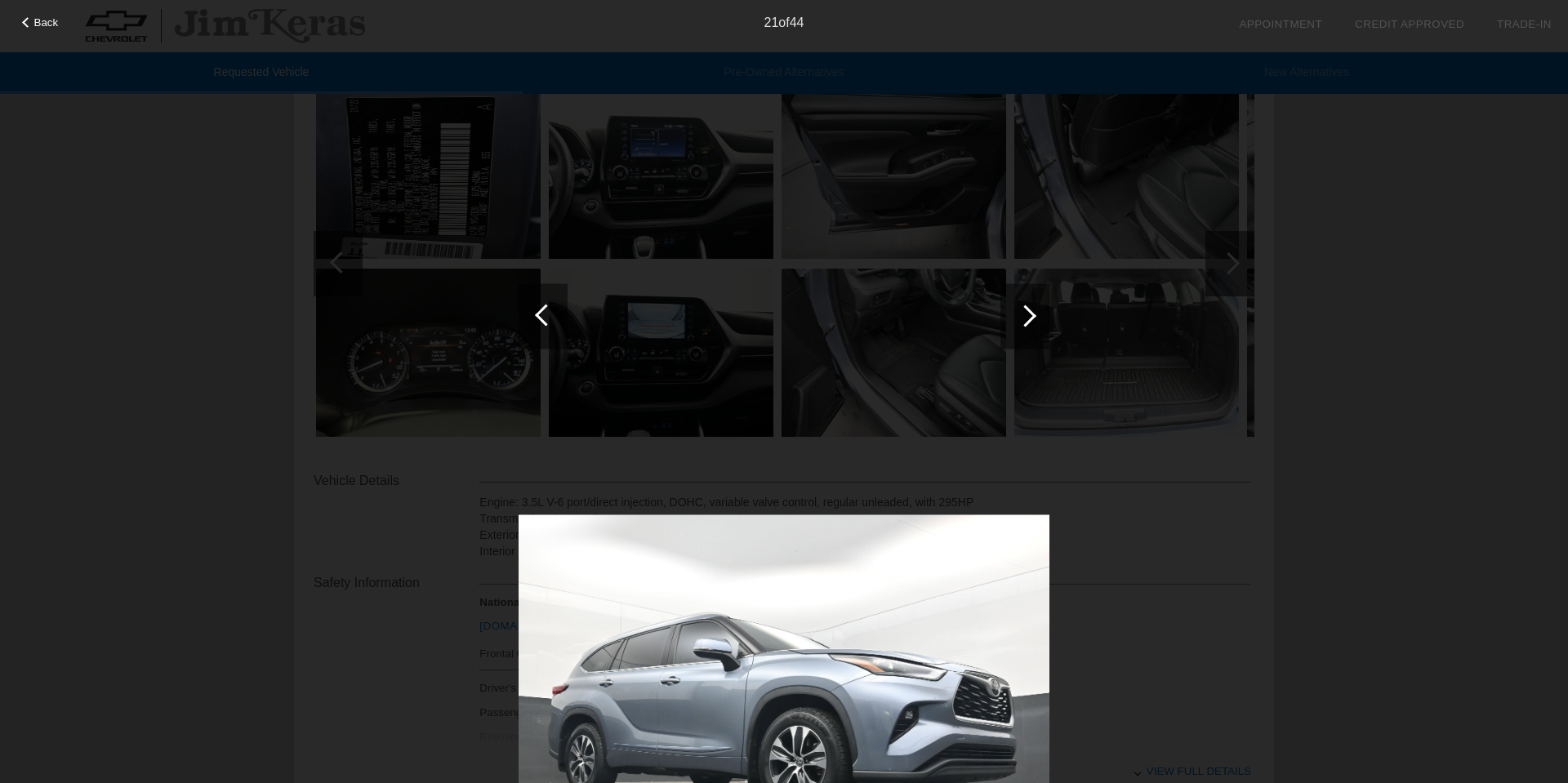
click at [1030, 323] on div at bounding box center [1025, 316] width 49 height 65
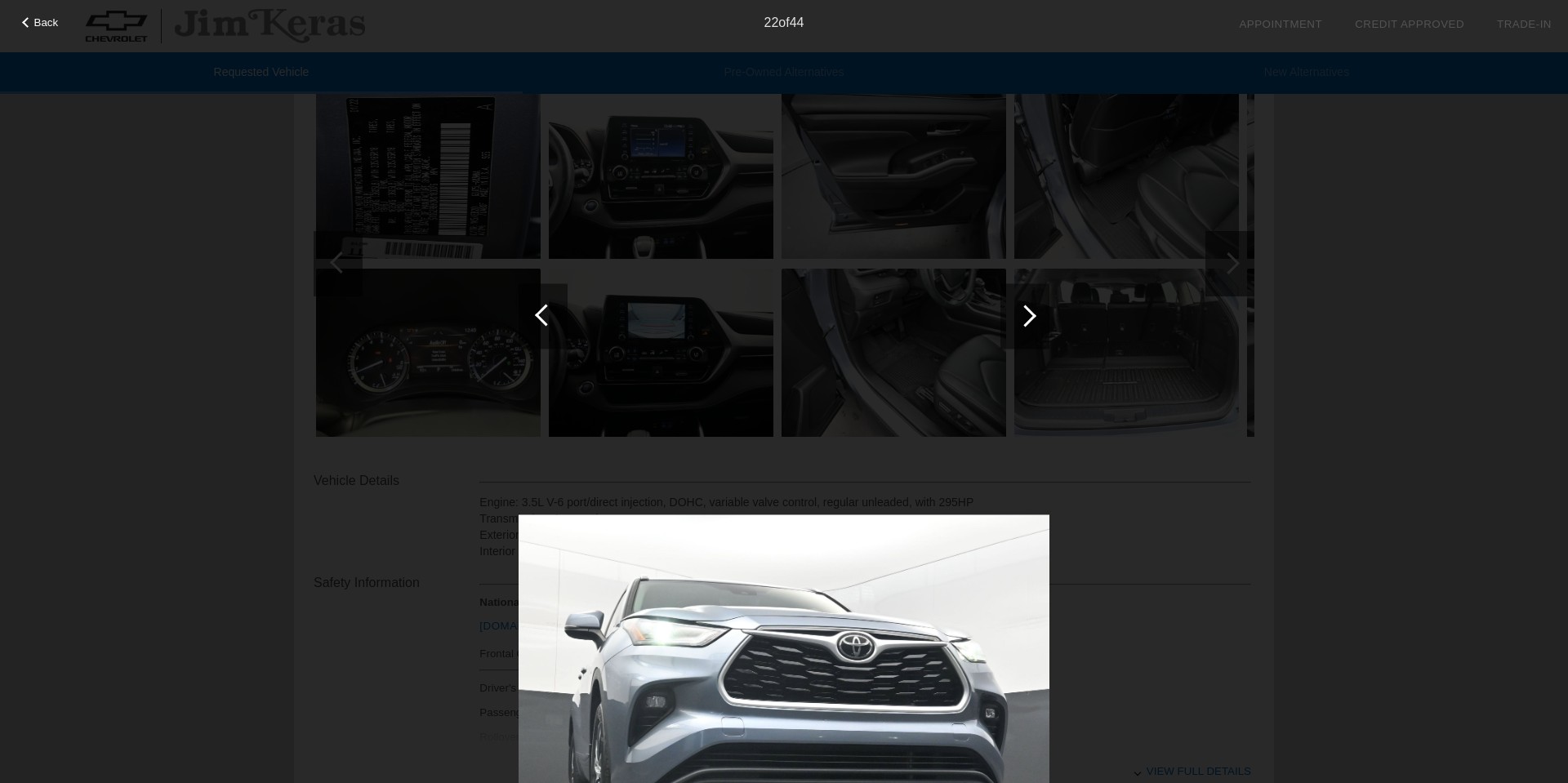
click at [1030, 323] on div at bounding box center [1025, 316] width 49 height 65
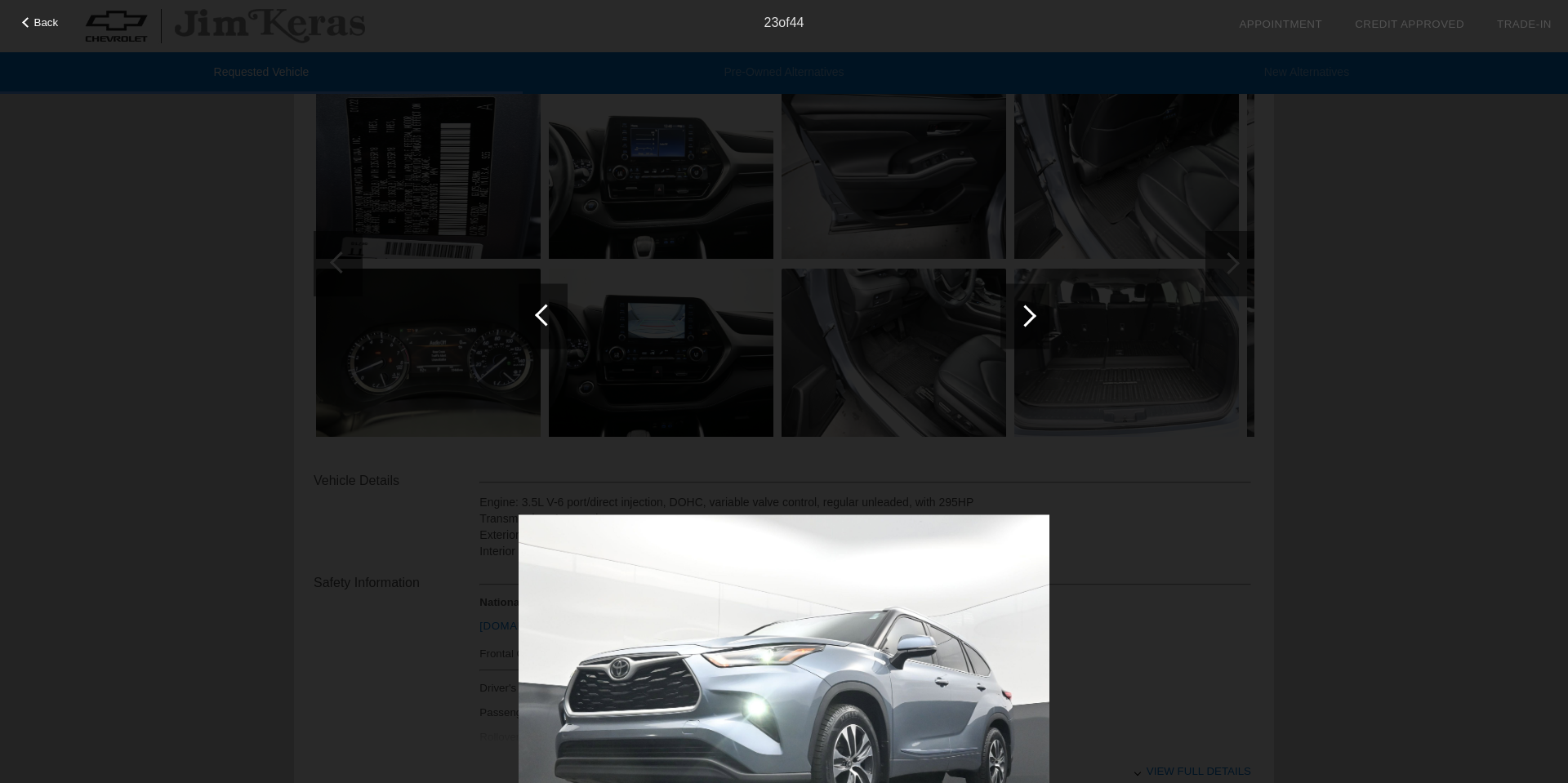
click at [1030, 323] on div at bounding box center [1025, 316] width 49 height 65
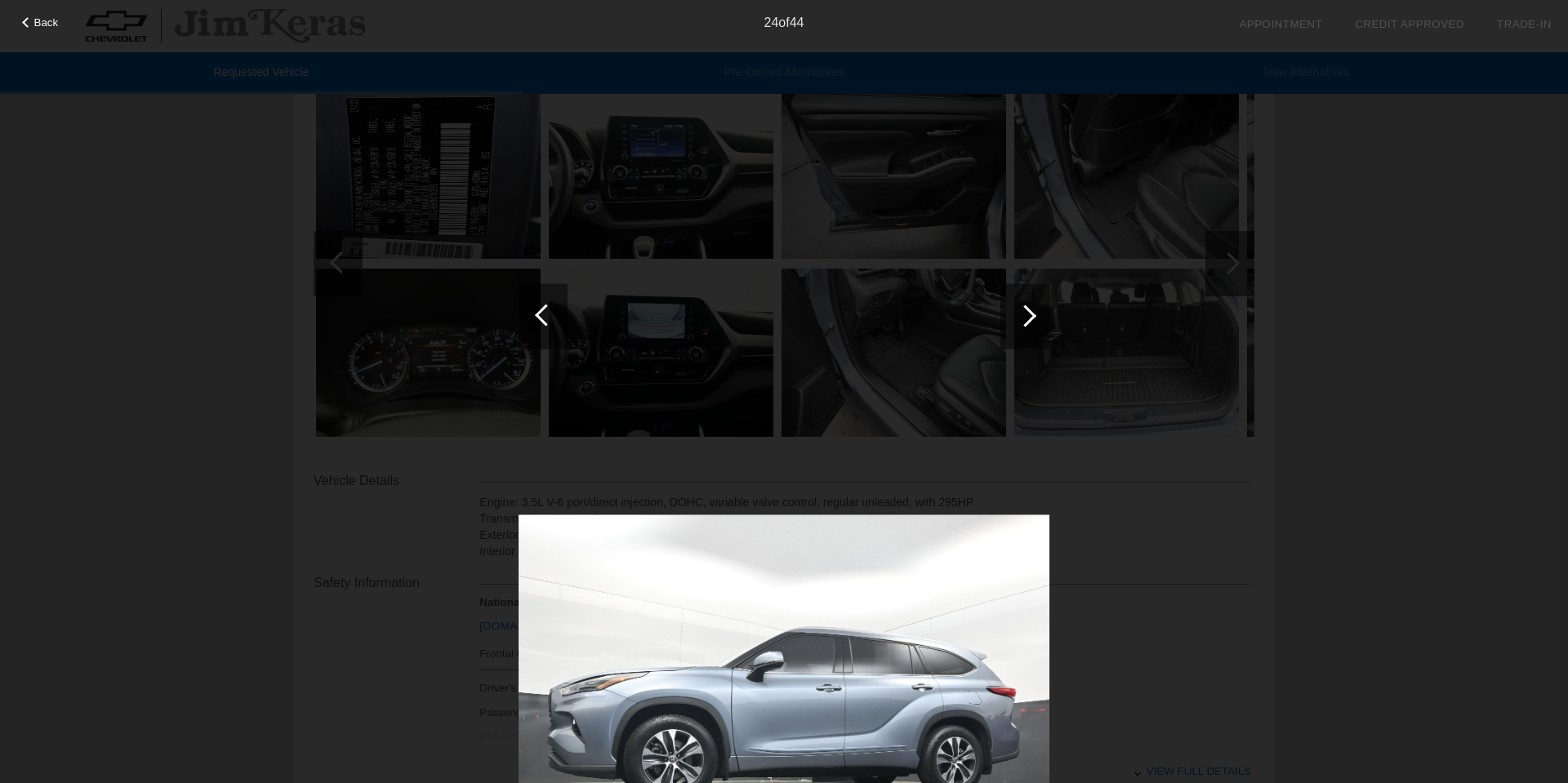
click at [1030, 323] on div at bounding box center [1025, 316] width 49 height 65
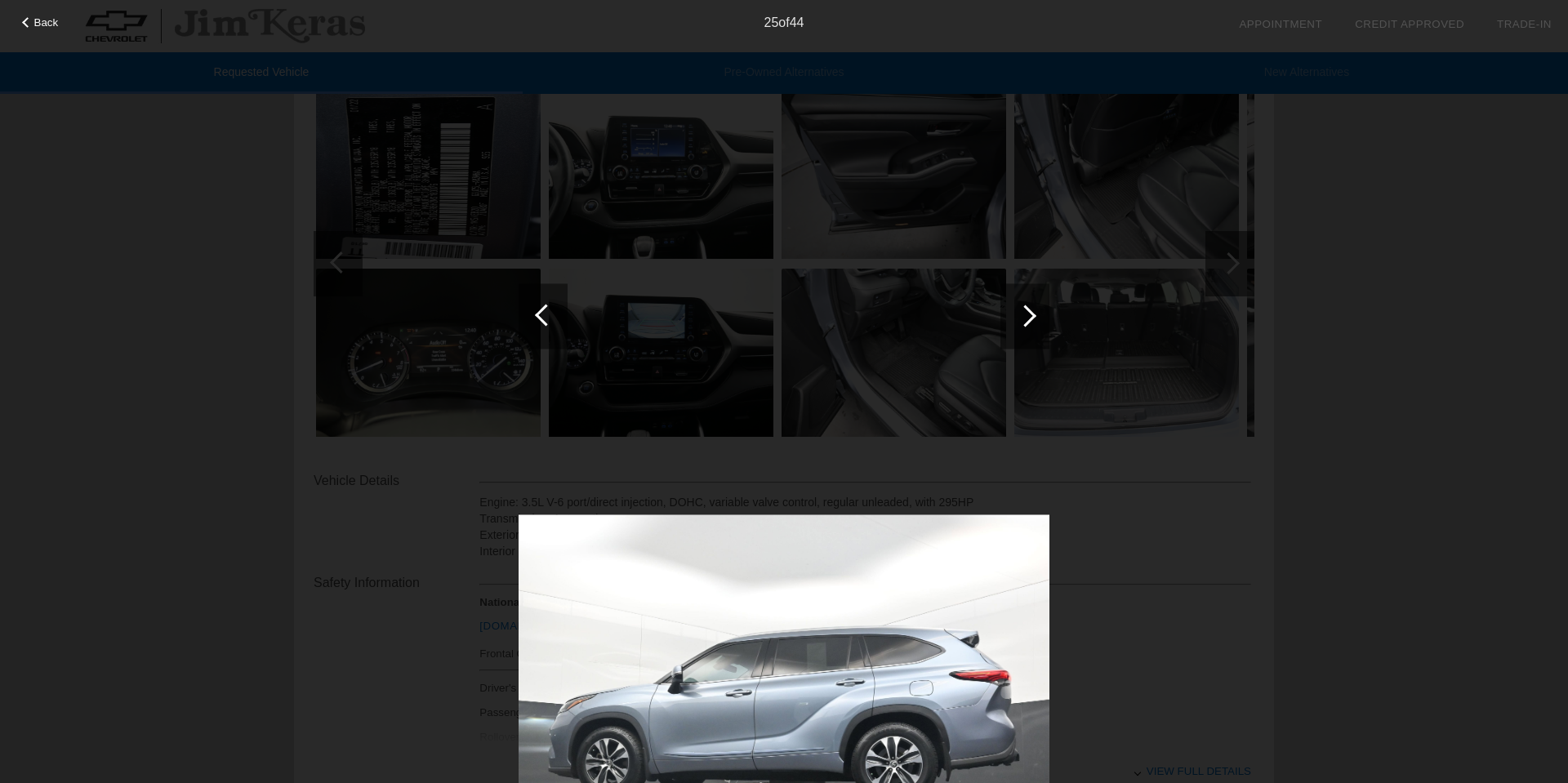
click at [1030, 323] on div at bounding box center [1025, 316] width 49 height 65
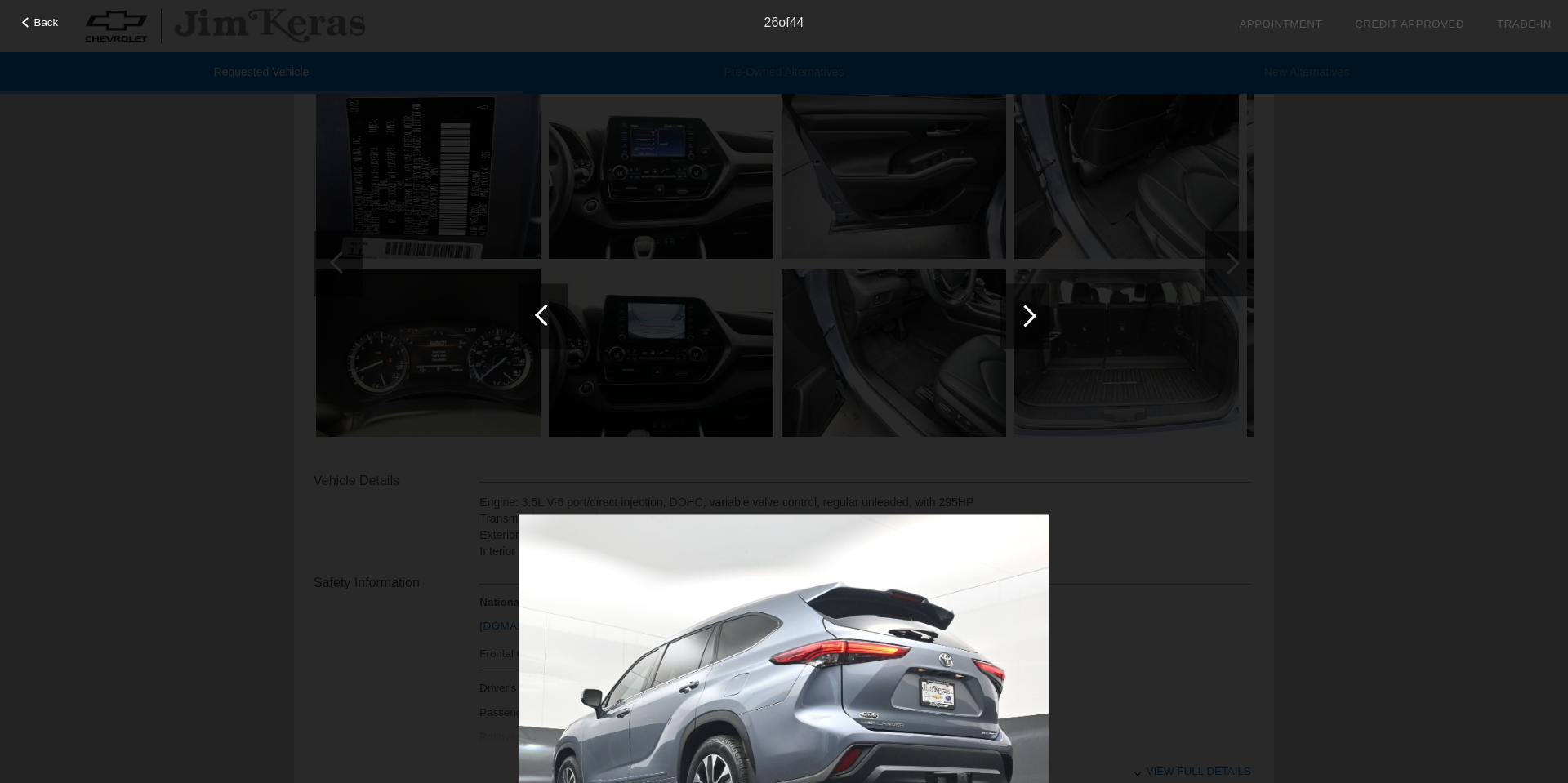
click at [1030, 323] on div at bounding box center [1025, 316] width 49 height 65
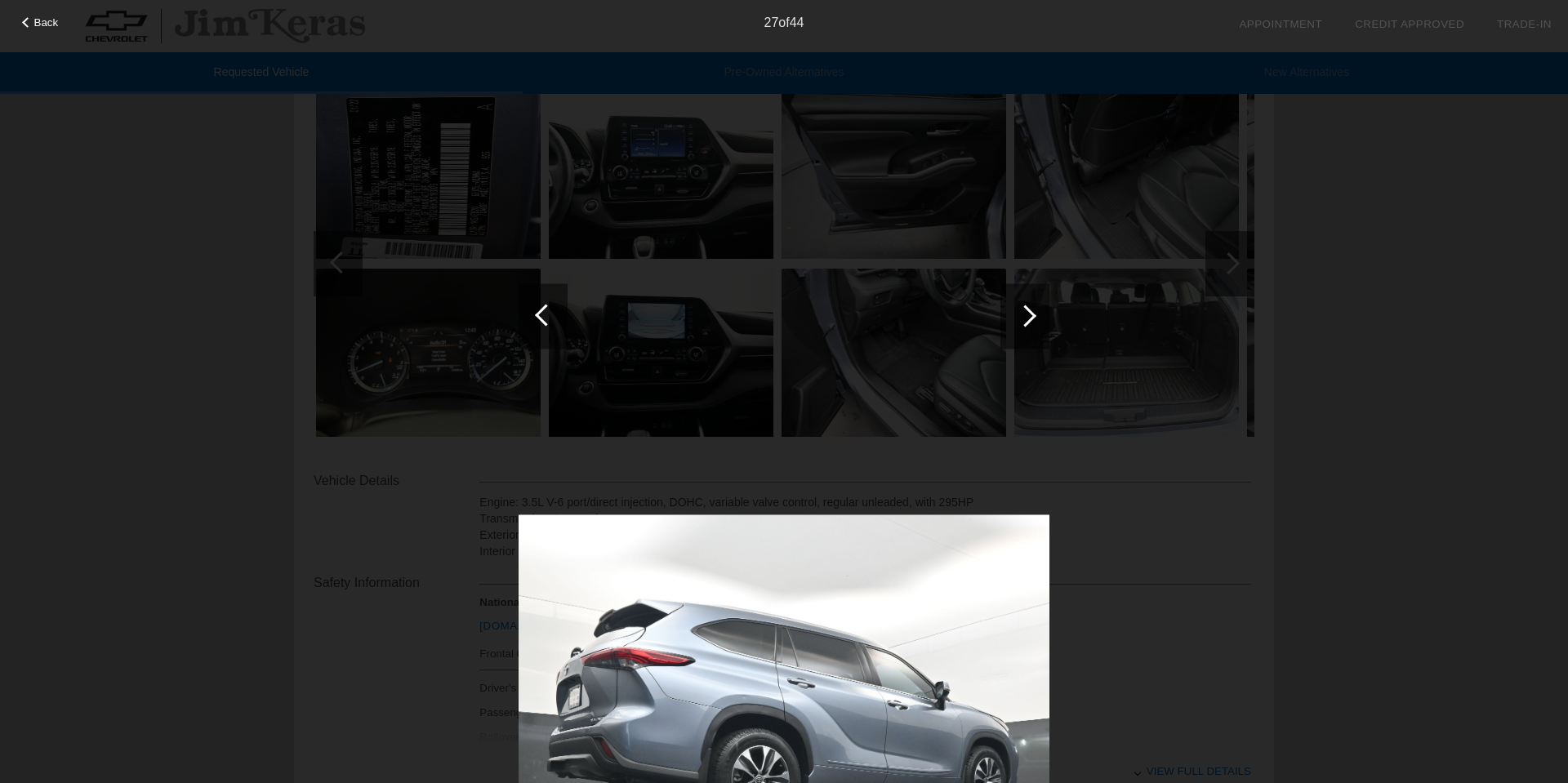
click at [1030, 323] on div at bounding box center [1025, 316] width 49 height 65
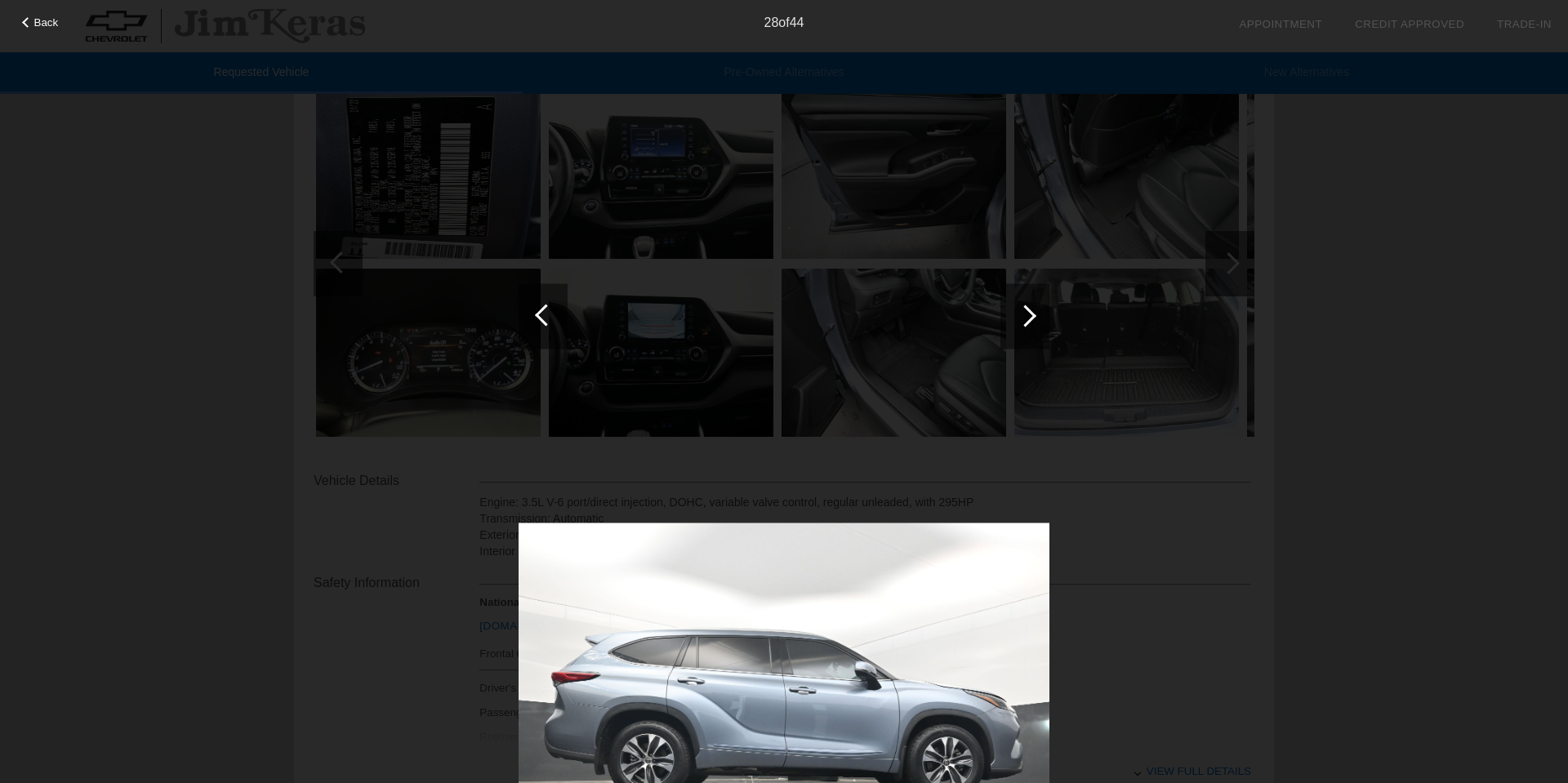
click at [1030, 323] on div at bounding box center [1025, 316] width 49 height 65
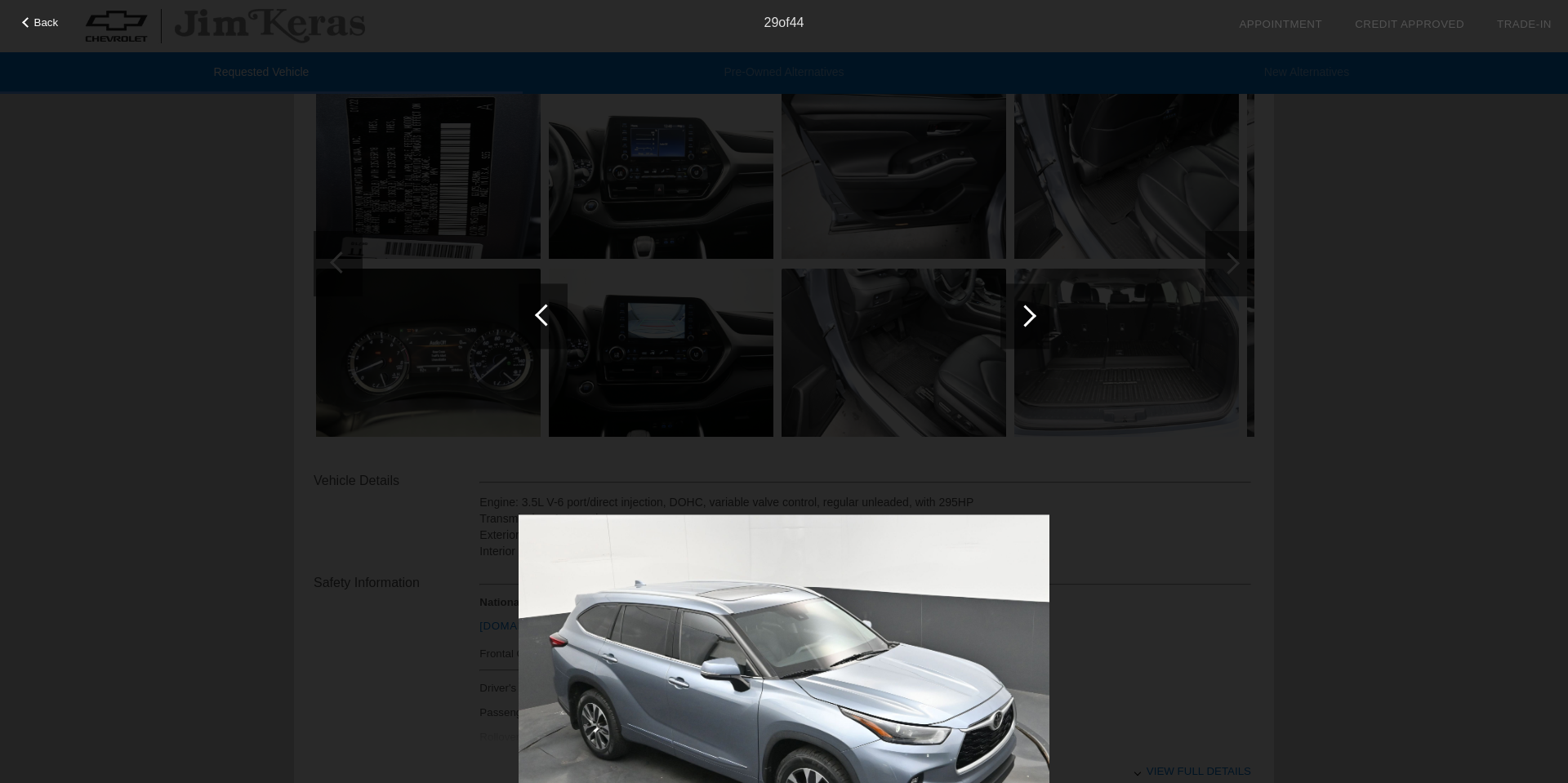
click at [1030, 323] on div at bounding box center [1025, 316] width 49 height 65
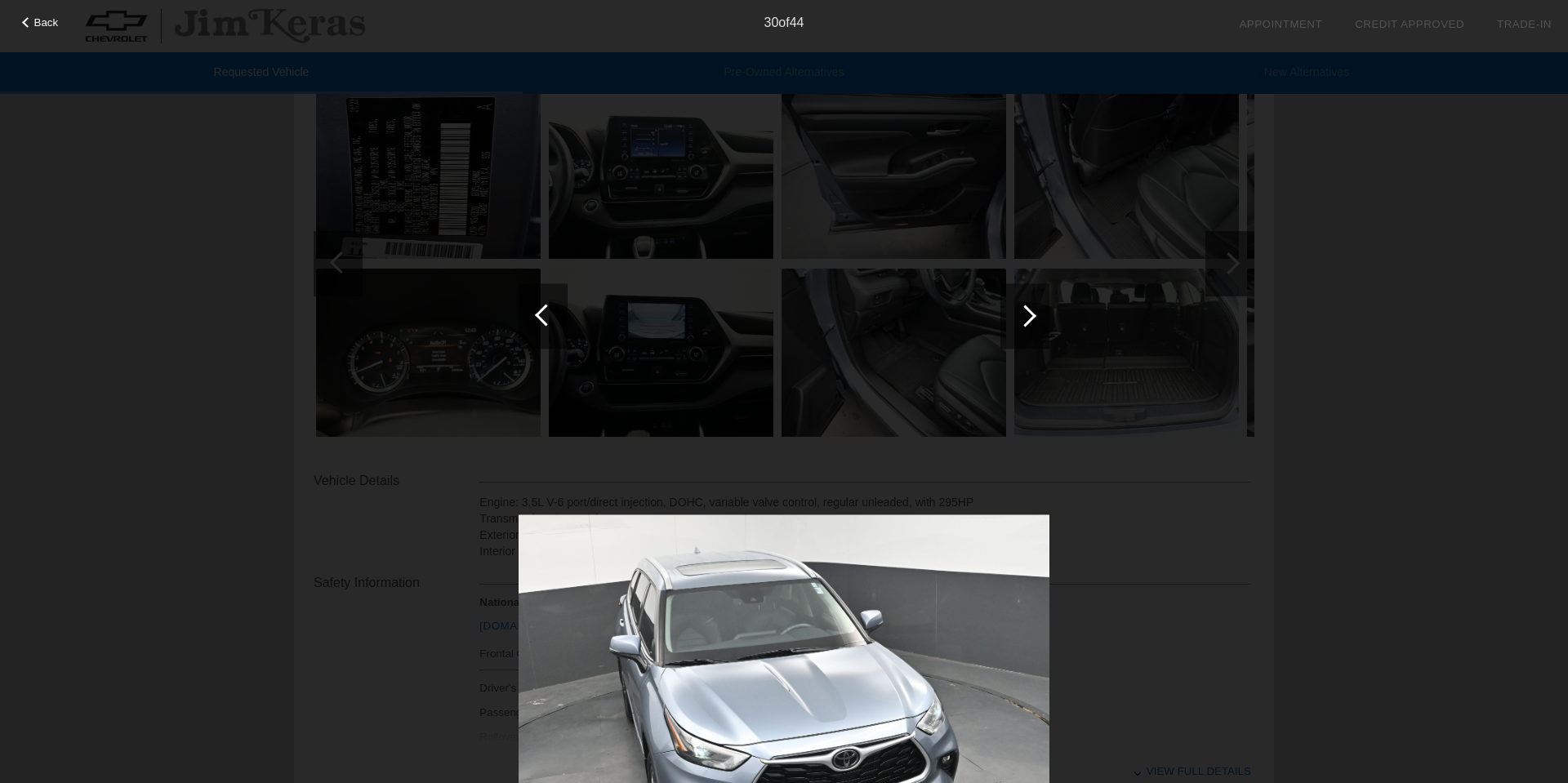
click at [1030, 323] on div at bounding box center [1025, 316] width 49 height 65
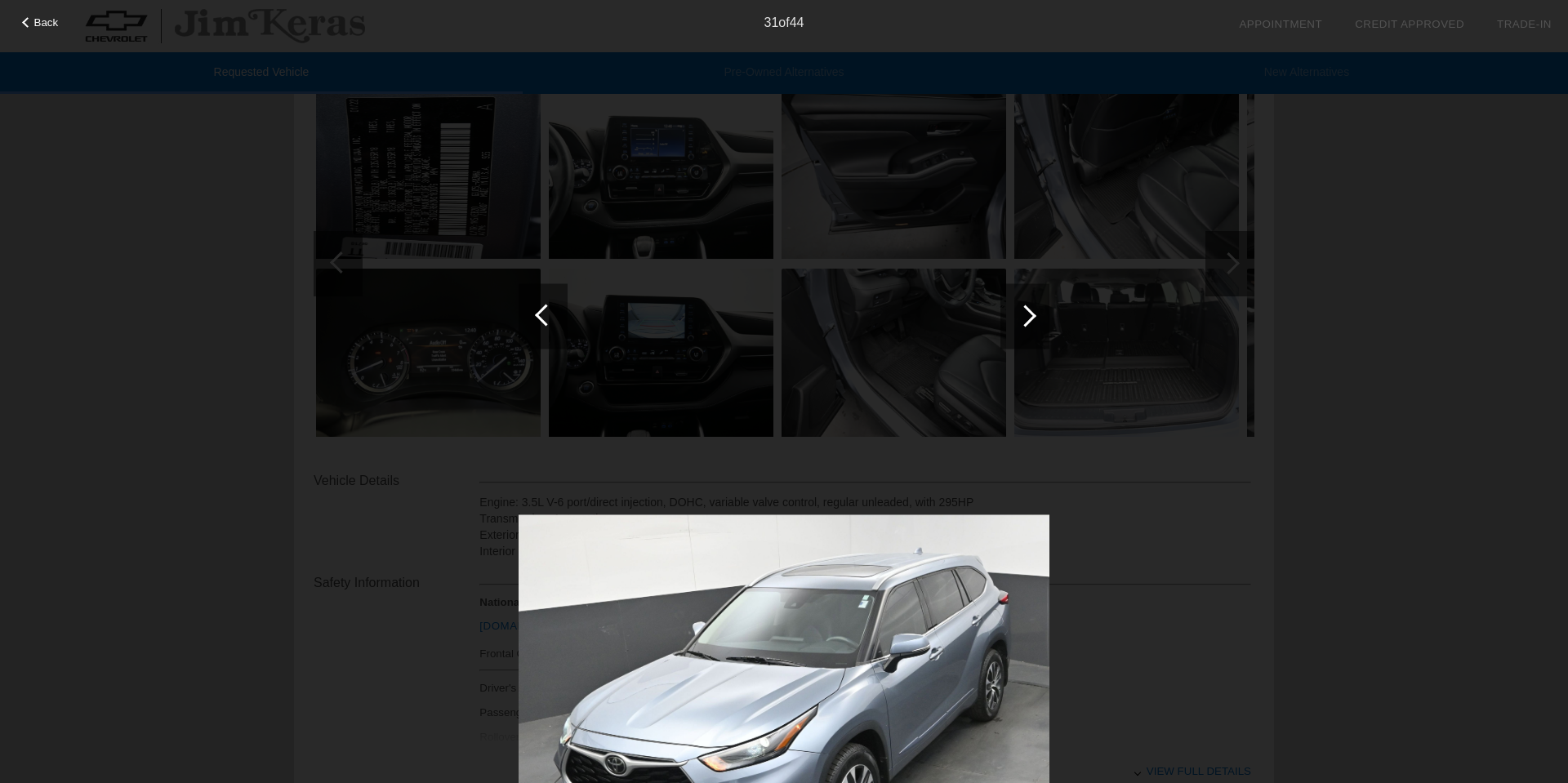
click at [45, 23] on span "Back" at bounding box center [46, 22] width 25 height 12
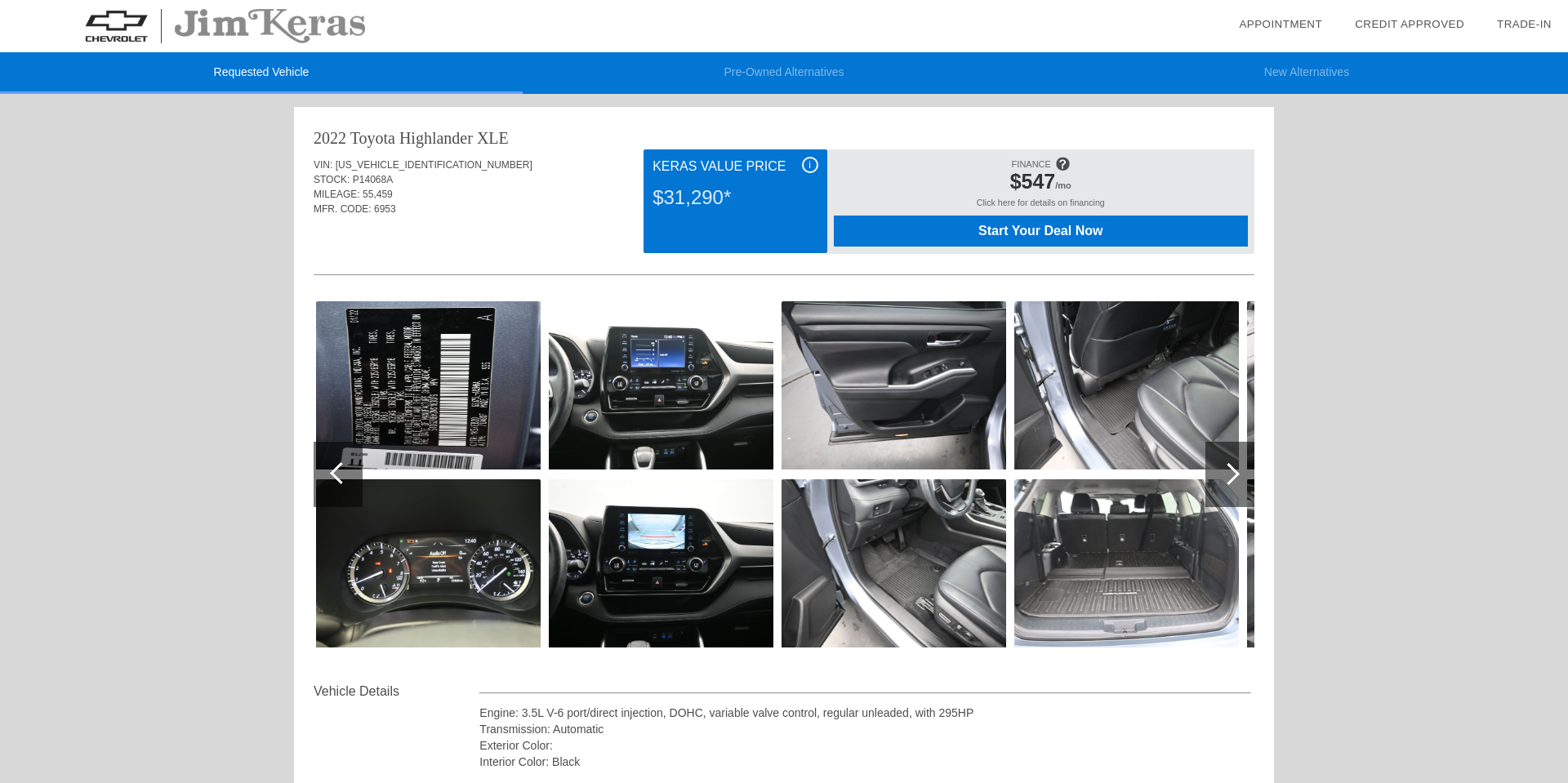
scroll to position [0, 0]
